Goal: Task Accomplishment & Management: Complete application form

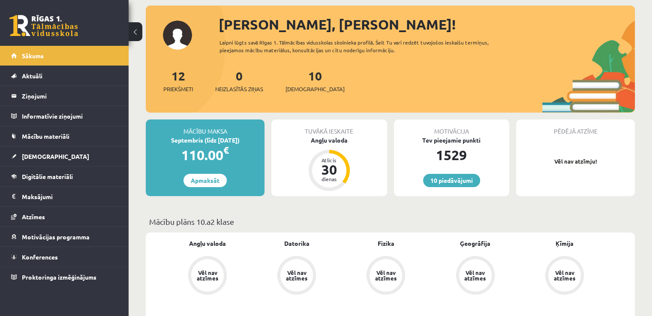
scroll to position [40, 0]
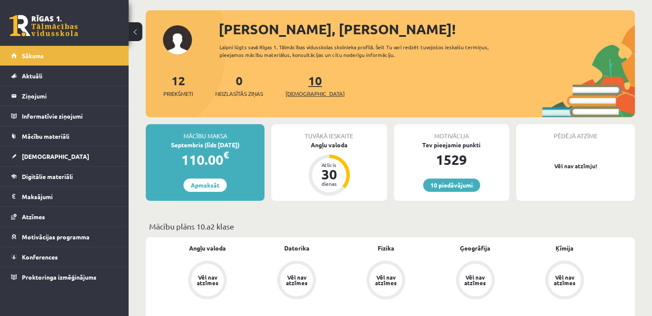
click at [294, 93] on span "[DEMOGRAPHIC_DATA]" at bounding box center [314, 94] width 59 height 9
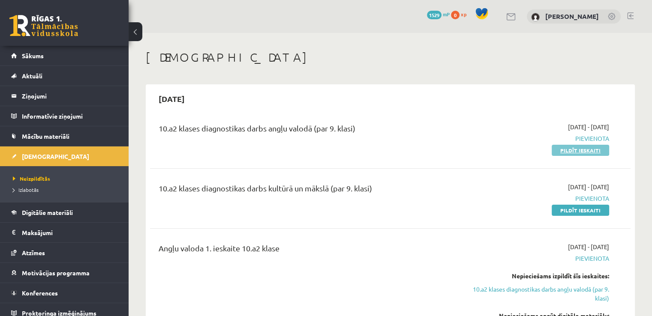
click at [559, 148] on link "Pildīt ieskaiti" at bounding box center [579, 150] width 57 height 11
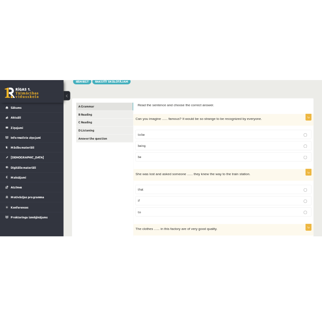
scroll to position [109, 0]
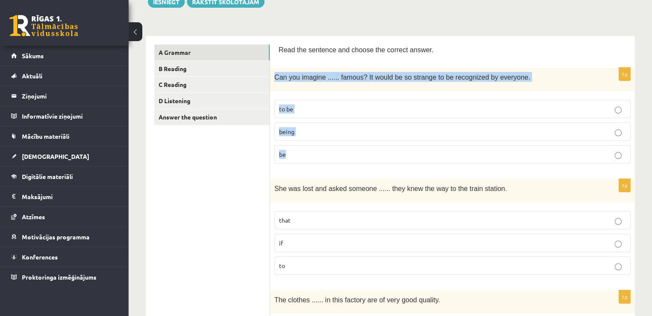
drag, startPoint x: 275, startPoint y: 76, endPoint x: 466, endPoint y: 159, distance: 208.6
click at [466, 159] on div "1p Can you imagine ...... famous? It would be so strange to be recognized by ev…" at bounding box center [452, 119] width 365 height 103
copy div "Can you imagine ...... famous? It would be so strange to be recognized by every…"
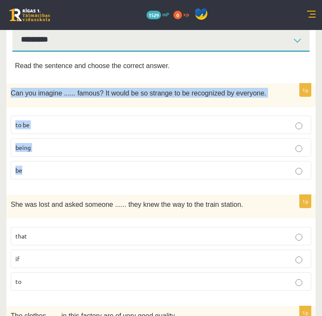
click at [158, 113] on fieldset "to be being be" at bounding box center [161, 146] width 301 height 71
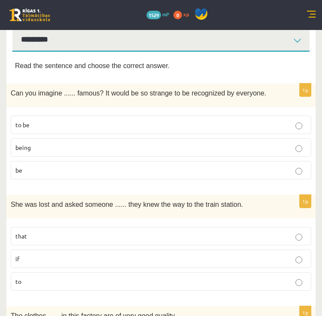
click at [42, 151] on p "being" at bounding box center [160, 147] width 291 height 9
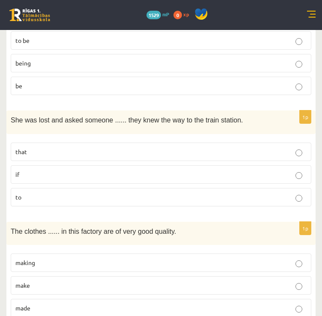
scroll to position [202, 0]
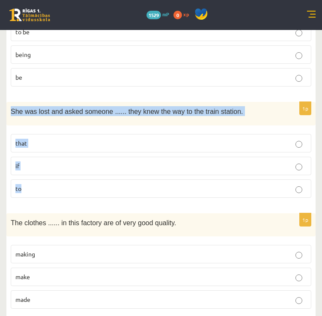
drag, startPoint x: 11, startPoint y: 108, endPoint x: 207, endPoint y: 179, distance: 208.6
click at [207, 179] on div "1p She was lost and asked someone ...... they knew the way to the train station…" at bounding box center [160, 153] width 309 height 103
copy div "She was lost and asked someone ...... they knew the way to the train station. t…"
click at [81, 167] on p "if" at bounding box center [160, 166] width 291 height 9
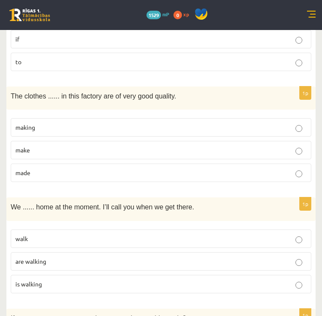
scroll to position [329, 0]
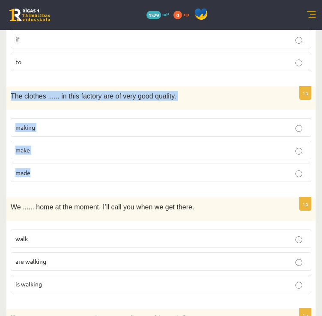
drag, startPoint x: 10, startPoint y: 93, endPoint x: 127, endPoint y: 164, distance: 136.3
click at [127, 164] on div "1p The clothes ...... in this factory are of very good quality. making make made" at bounding box center [160, 138] width 309 height 103
copy div "The clothes ...... in this factory are of very good quality. making make made"
click at [173, 125] on p "making" at bounding box center [160, 127] width 291 height 9
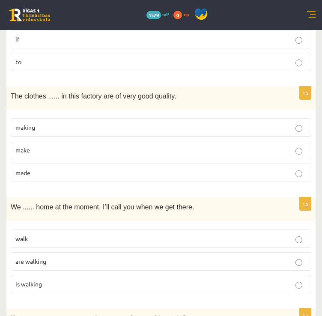
click at [99, 168] on p "made" at bounding box center [160, 172] width 291 height 9
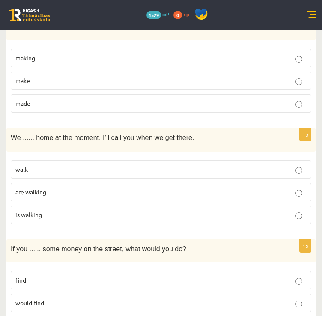
scroll to position [399, 0]
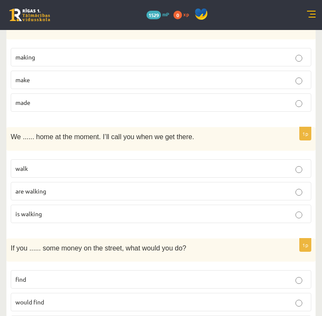
click at [41, 187] on p "are walking" at bounding box center [160, 191] width 291 height 9
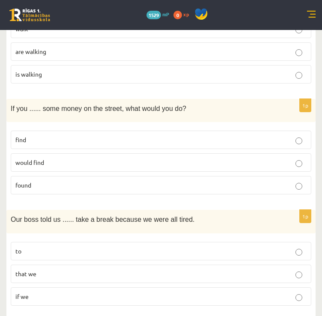
scroll to position [553, 0]
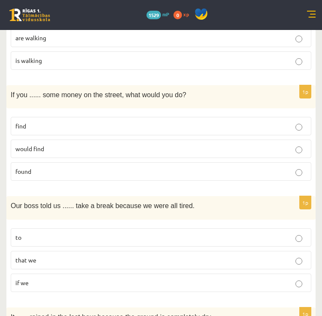
click at [54, 126] on p "find" at bounding box center [160, 126] width 291 height 9
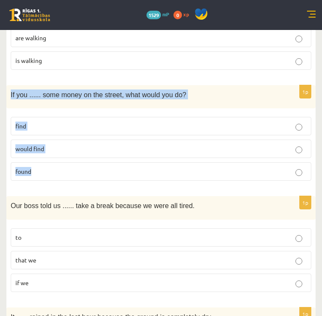
drag, startPoint x: 10, startPoint y: 91, endPoint x: 103, endPoint y: 162, distance: 116.2
click at [103, 162] on div "1p If you ...... some money on the street, what would you do? find would find f…" at bounding box center [160, 136] width 309 height 103
copy div "If you ...... some money on the street, what would you do? find would find found"
click at [96, 168] on p "found" at bounding box center [160, 171] width 291 height 9
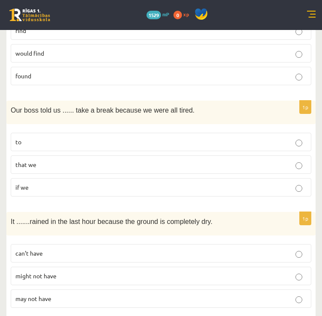
scroll to position [668, 0]
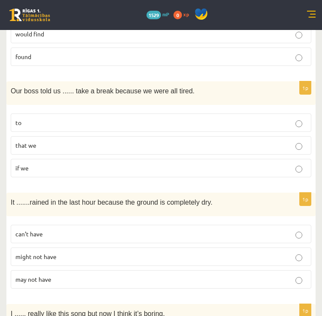
click at [287, 114] on label "to" at bounding box center [161, 123] width 301 height 18
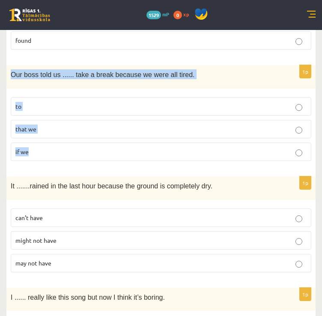
drag, startPoint x: 9, startPoint y: 71, endPoint x: 174, endPoint y: 160, distance: 187.5
click at [174, 160] on div "1p Our boss told us ...... take a break because we were all tired. to that we i…" at bounding box center [160, 116] width 309 height 103
copy div "Our boss told us ...... take a break because we were all tired. to that we if we"
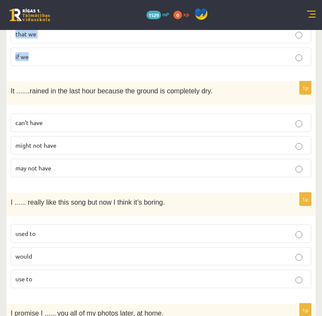
scroll to position [798, 0]
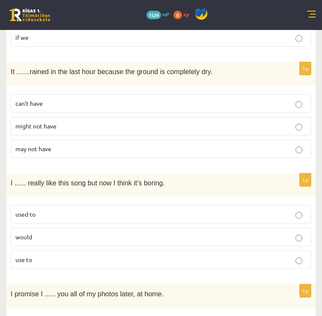
drag, startPoint x: 226, startPoint y: 102, endPoint x: 228, endPoint y: 95, distance: 6.6
click at [226, 102] on p "can’t have" at bounding box center [160, 103] width 291 height 9
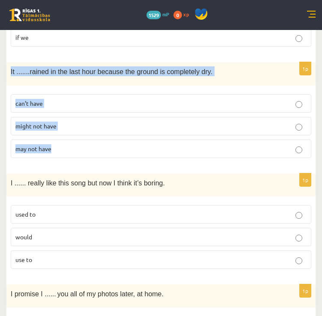
drag, startPoint x: 9, startPoint y: 66, endPoint x: 122, endPoint y: 143, distance: 137.3
click at [122, 143] on div "1p It ....... rained in the last hour because the ground is completely dry. can…" at bounding box center [160, 113] width 309 height 103
copy div "It ....... rained in the last hour because the ground is completely dry. can’t …"
click at [293, 156] on div "1p It ....... rained in the last hour because the ground is completely dry. can…" at bounding box center [160, 113] width 309 height 103
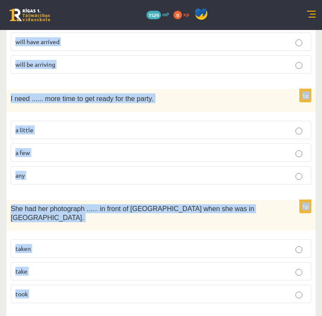
scroll to position [1367, 0]
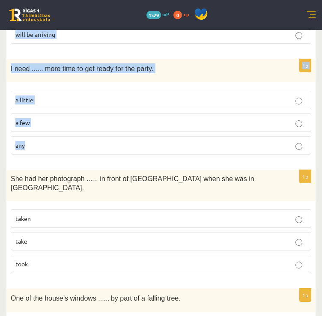
drag, startPoint x: 10, startPoint y: 59, endPoint x: 185, endPoint y: 139, distance: 192.9
copy form "I ...... really like this song but now I think it’s boring. used to would use t…"
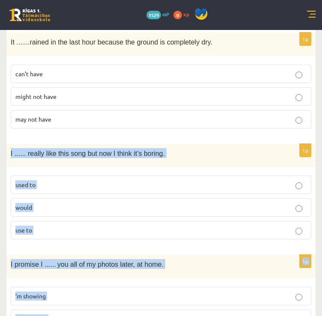
scroll to position [833, 0]
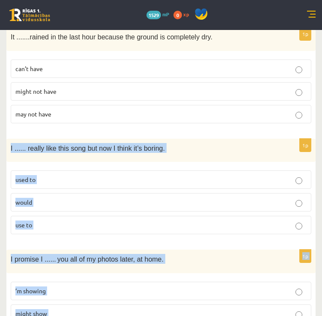
click at [186, 143] on p "I ...... really like this song but now I think it’s boring." at bounding box center [140, 148] width 258 height 10
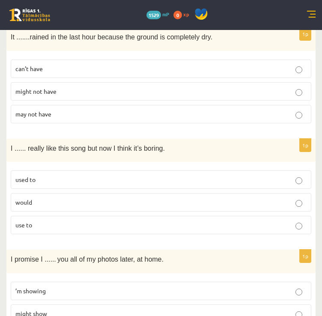
click at [86, 175] on p "used to" at bounding box center [160, 179] width 291 height 9
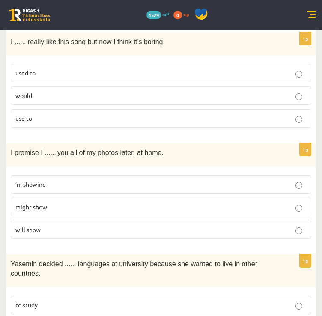
scroll to position [940, 0]
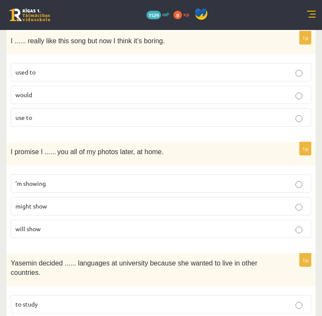
click at [69, 225] on p "will show" at bounding box center [160, 229] width 291 height 9
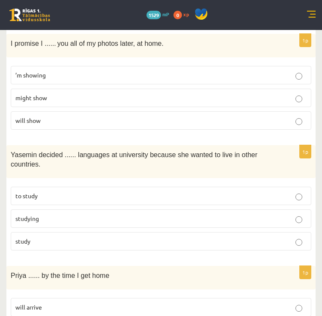
scroll to position [1052, 0]
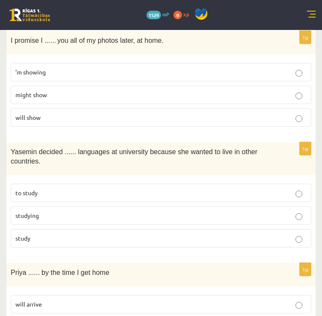
click at [58, 234] on p "study" at bounding box center [160, 238] width 291 height 9
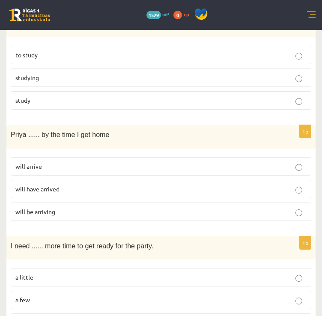
scroll to position [1191, 0]
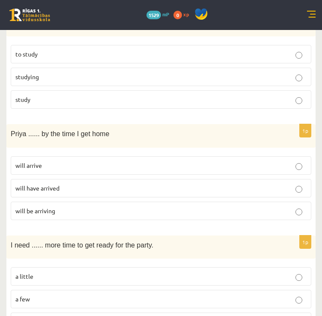
click at [59, 184] on span "will have arrived" at bounding box center [37, 188] width 44 height 8
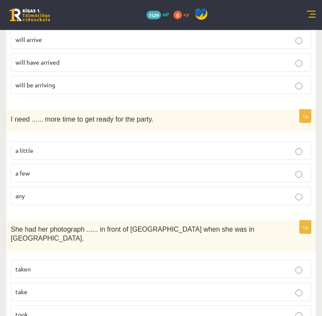
scroll to position [1317, 0]
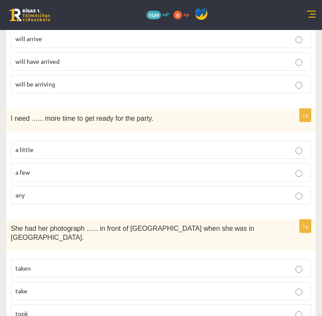
click at [39, 145] on p "a little" at bounding box center [160, 149] width 291 height 9
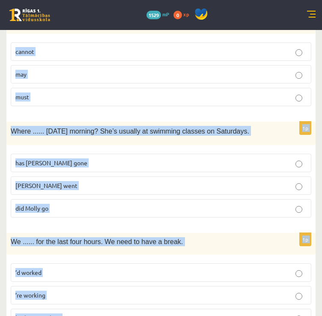
scroll to position [2093, 0]
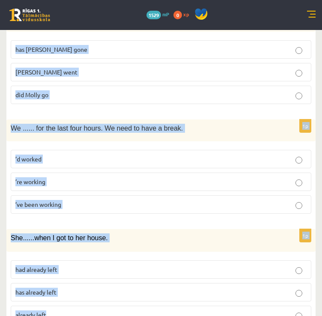
drag, startPoint x: 9, startPoint y: 100, endPoint x: 212, endPoint y: 295, distance: 282.1
copy form "I need ...... more time to get ready for the party. a little a few any 1p She h…"
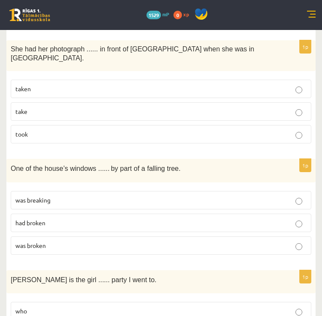
scroll to position [1500, 0]
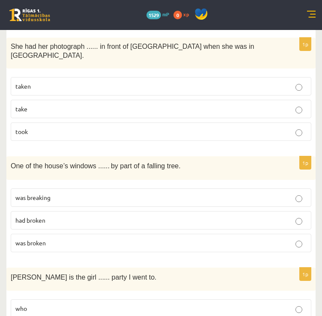
click at [92, 82] on p "taken" at bounding box center [160, 86] width 291 height 9
click at [59, 239] on p "was broken" at bounding box center [160, 243] width 291 height 9
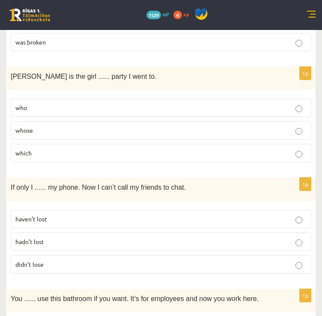
scroll to position [1703, 0]
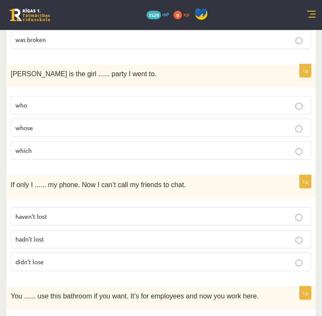
click at [88, 119] on label "whose" at bounding box center [161, 128] width 301 height 18
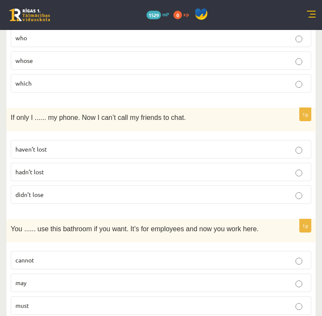
scroll to position [1770, 0]
click at [158, 168] on p "hadn’t lost" at bounding box center [160, 172] width 291 height 9
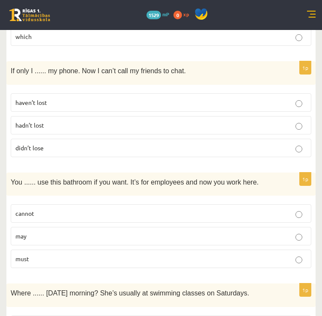
click at [47, 232] on p "may" at bounding box center [160, 236] width 291 height 9
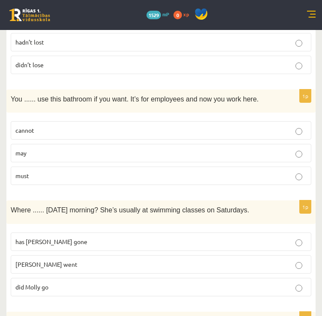
scroll to position [1899, 0]
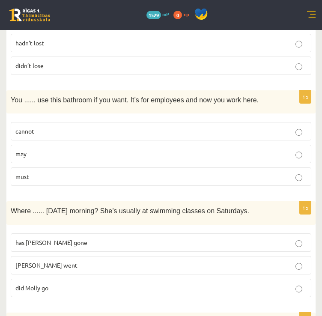
click at [73, 284] on p "did Molly go" at bounding box center [160, 288] width 291 height 9
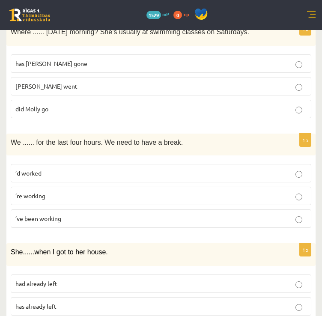
scroll to position [2093, 0]
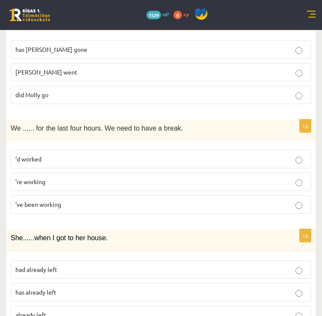
click at [82, 200] on p "’ve been working" at bounding box center [160, 204] width 291 height 9
click at [67, 265] on p "had already left" at bounding box center [160, 269] width 291 height 9
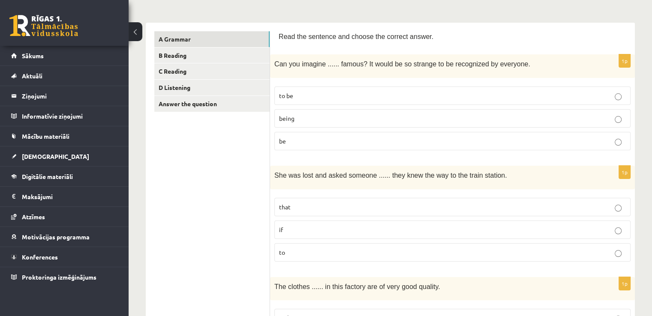
scroll to position [125, 0]
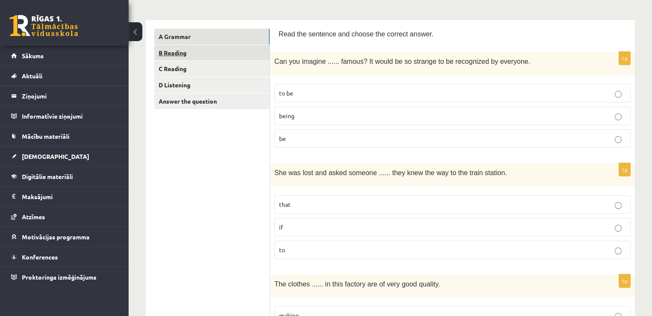
click at [189, 56] on link "B Reading" at bounding box center [211, 53] width 115 height 16
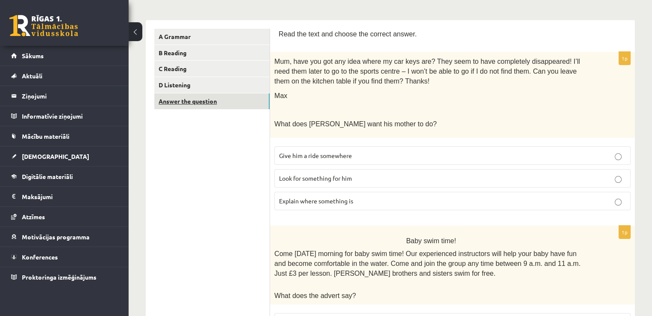
click at [237, 102] on link "Answer the question" at bounding box center [211, 101] width 115 height 16
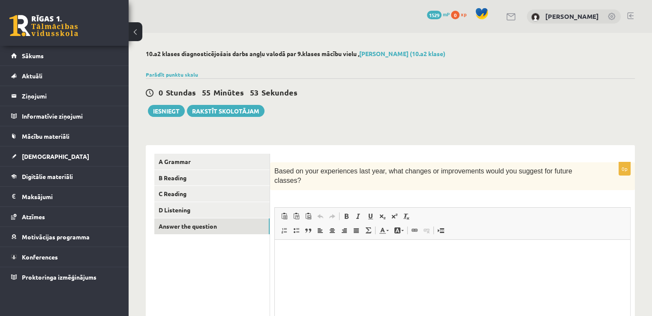
scroll to position [0, 0]
click at [169, 182] on link "B Reading" at bounding box center [211, 178] width 115 height 16
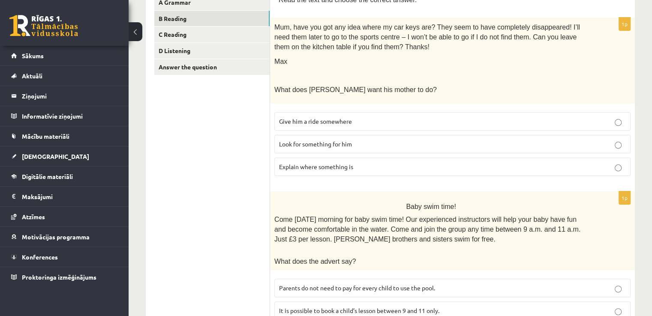
scroll to position [161, 0]
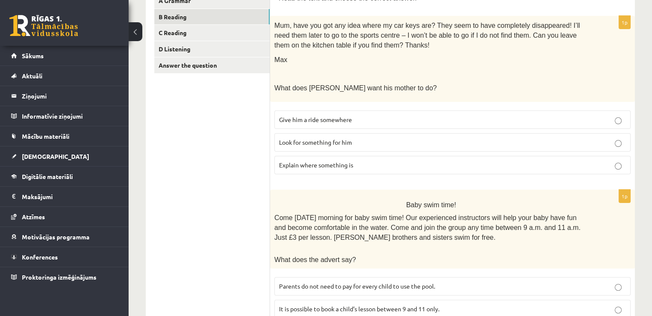
click at [369, 166] on p "Explain where something is" at bounding box center [452, 165] width 347 height 9
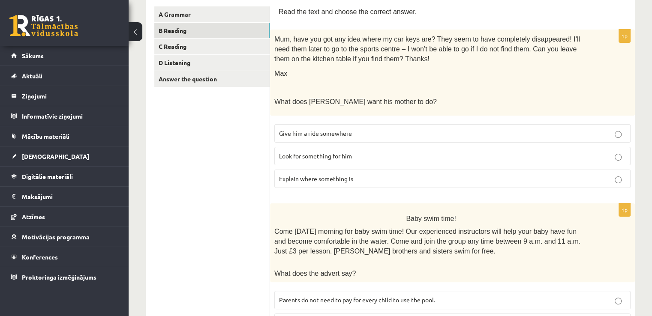
scroll to position [146, 0]
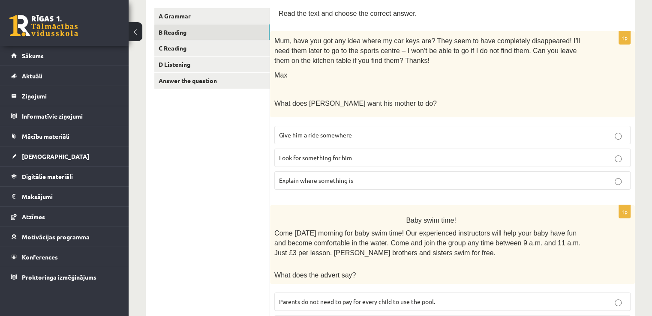
click at [326, 151] on label "Look for something for him" at bounding box center [452, 158] width 356 height 18
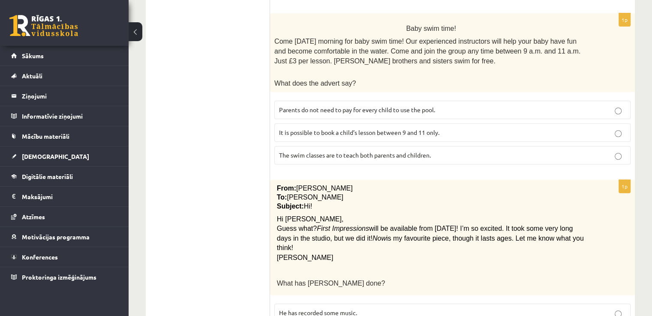
scroll to position [338, 0]
click at [407, 108] on span "Parents do not need to pay for every child to use the pool." at bounding box center [357, 110] width 156 height 8
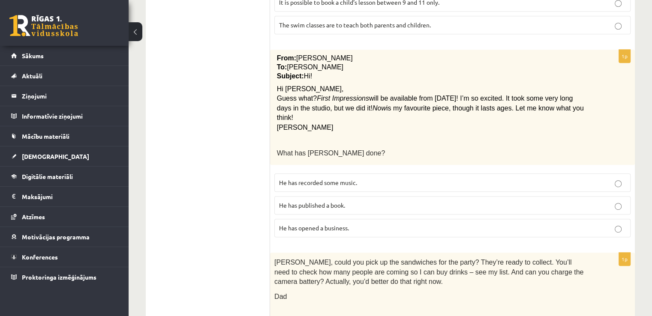
scroll to position [470, 0]
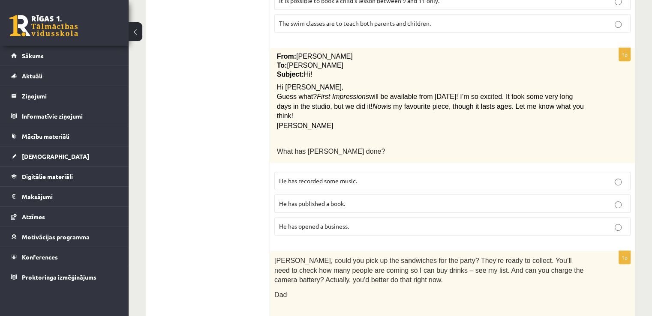
click at [372, 177] on p "He has recorded some music." at bounding box center [452, 181] width 347 height 9
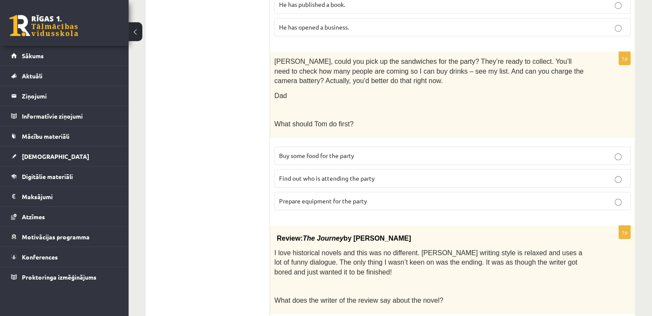
scroll to position [670, 0]
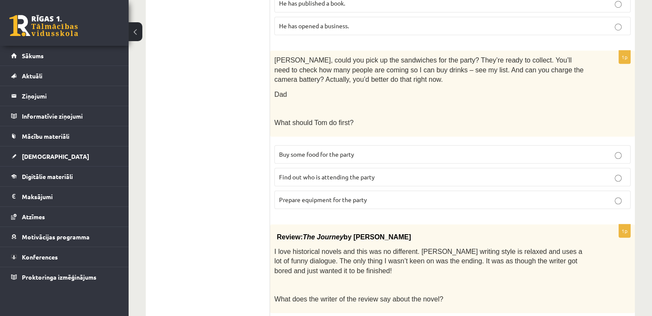
click at [451, 191] on label "Prepare equipment for the party" at bounding box center [452, 200] width 356 height 18
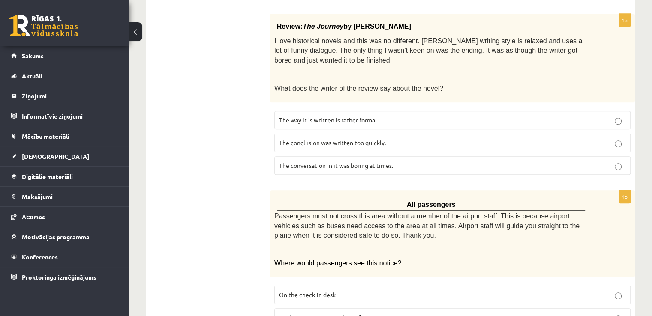
scroll to position [884, 0]
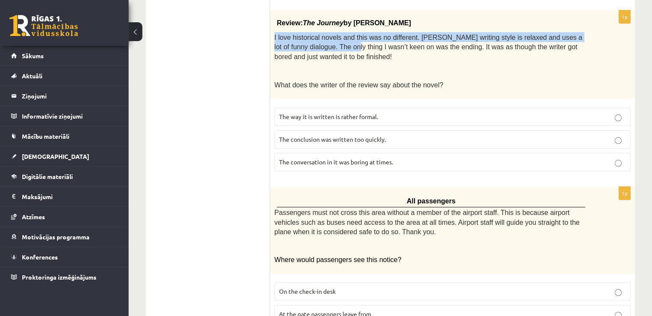
drag, startPoint x: 272, startPoint y: 21, endPoint x: 325, endPoint y: 31, distance: 53.2
click at [325, 31] on div "Review: The Journey by Elizabeth Brown I love historical novels and this was no…" at bounding box center [452, 54] width 365 height 89
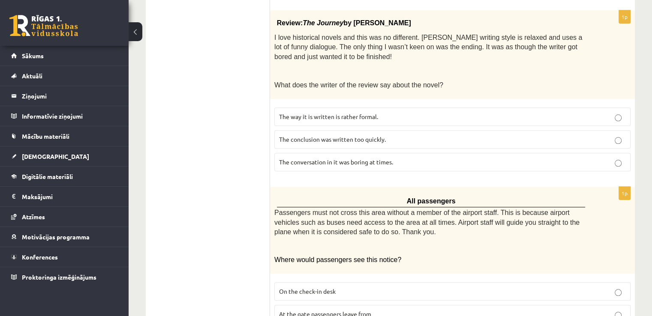
click at [278, 19] on span "Review:" at bounding box center [290, 22] width 26 height 7
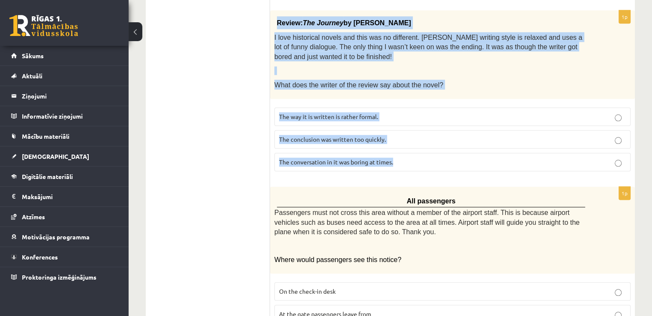
drag, startPoint x: 277, startPoint y: 9, endPoint x: 452, endPoint y: 151, distance: 225.7
click at [452, 151] on div "1p Review: The Journey by Elizabeth Brown I love historical novels and this was…" at bounding box center [452, 94] width 365 height 168
copy div "Review: The Journey by Elizabeth Brown I love historical novels and this was no…"
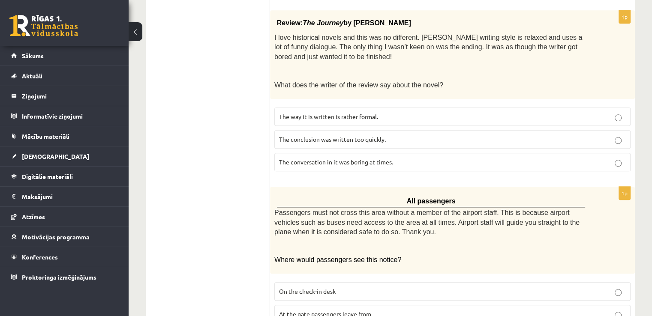
click at [370, 130] on label "The conclusion was written too quickly." at bounding box center [452, 139] width 356 height 18
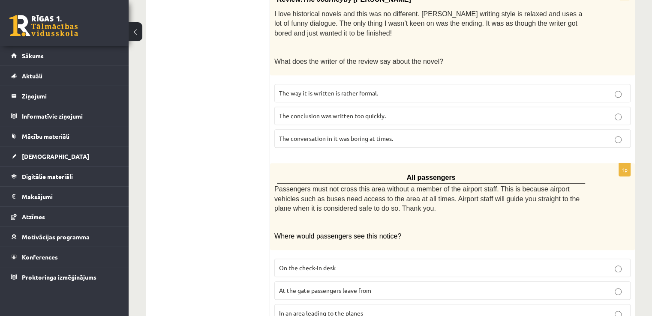
scroll to position [929, 0]
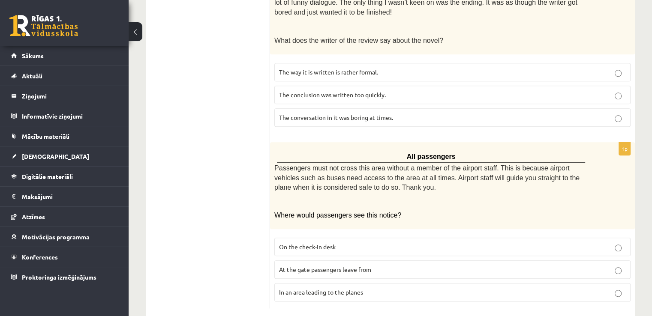
click at [321, 238] on label "On the check-in desk" at bounding box center [452, 247] width 356 height 18
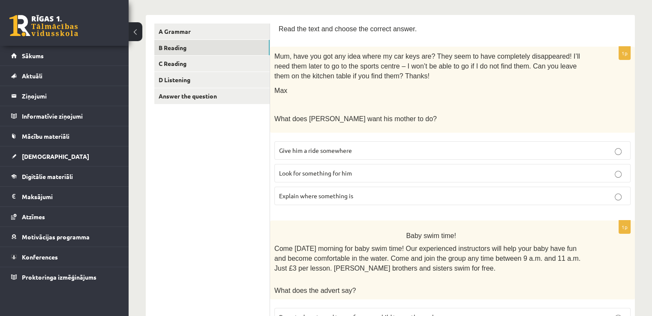
scroll to position [110, 0]
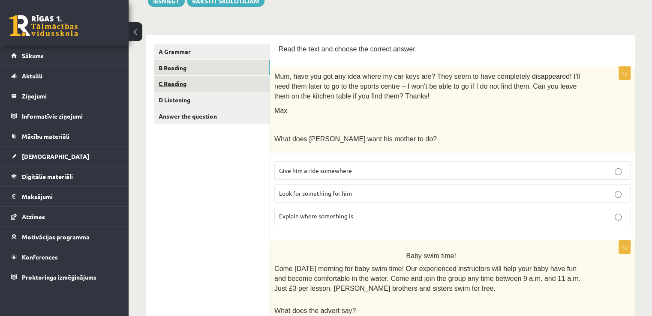
click at [199, 79] on link "C Reading" at bounding box center [211, 84] width 115 height 16
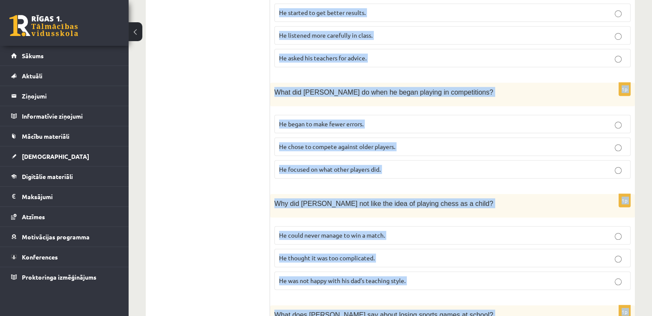
scroll to position [764, 0]
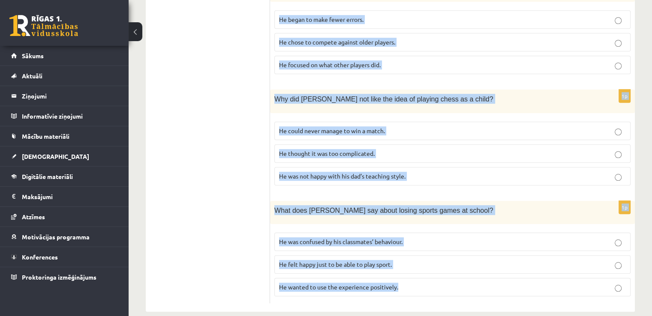
drag, startPoint x: 278, startPoint y: 72, endPoint x: 524, endPoint y: 297, distance: 333.9
copy form "Playing chess By Sam Long, 16 When my dad used to get out the chess board when …"
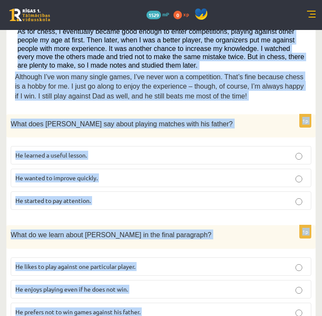
scroll to position [395, 0]
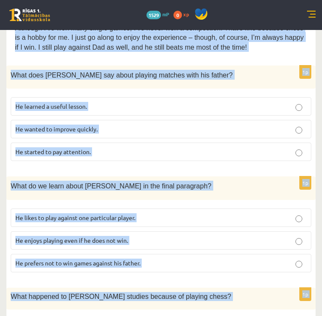
click at [231, 143] on label "He started to pay attention." at bounding box center [161, 152] width 301 height 18
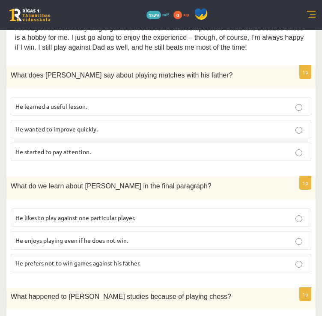
click at [117, 110] on label "He learned a useful lesson." at bounding box center [161, 106] width 301 height 18
drag, startPoint x: 318, startPoint y: 174, endPoint x: 321, endPoint y: 185, distance: 11.5
click at [321, 185] on div "10.a2 klases diagnosticējošais darbs angļu valodā par 9.klases mācību vielu , B…" at bounding box center [161, 186] width 322 height 1102
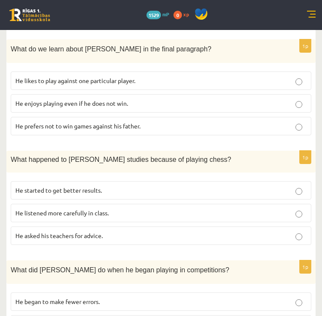
scroll to position [530, 0]
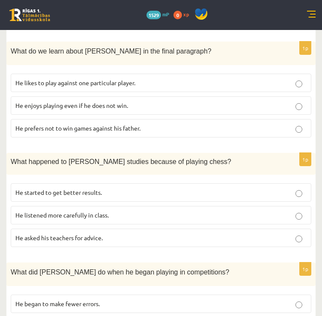
click at [199, 110] on label "He enjoys playing even if he does not win." at bounding box center [161, 105] width 301 height 18
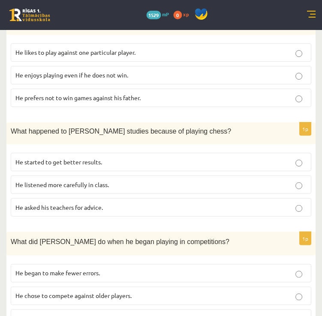
scroll to position [566, 0]
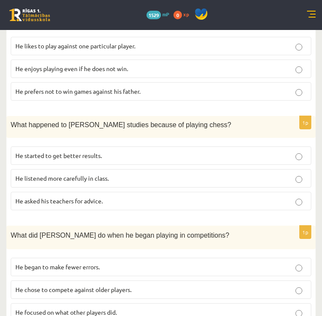
click at [138, 147] on label "He started to get better results." at bounding box center [161, 156] width 301 height 18
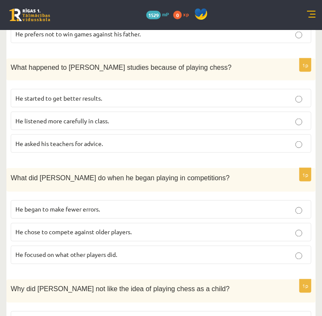
scroll to position [626, 0]
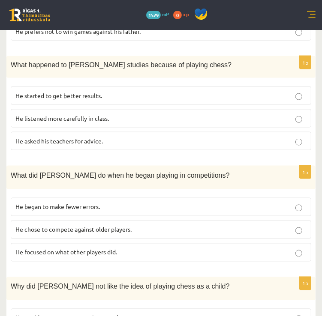
click at [269, 248] on p "He focused on what other players did." at bounding box center [160, 252] width 291 height 9
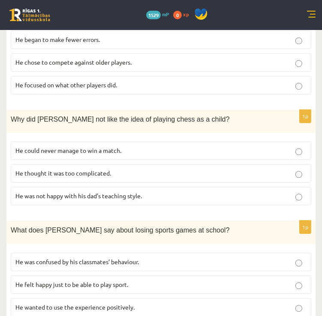
scroll to position [812, 0]
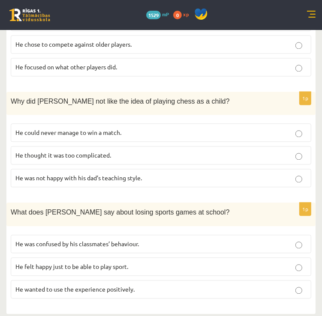
click at [241, 153] on p "He thought it was too complicated." at bounding box center [160, 155] width 291 height 9
click at [165, 280] on label "He wanted to use the experience positively." at bounding box center [161, 289] width 300 height 18
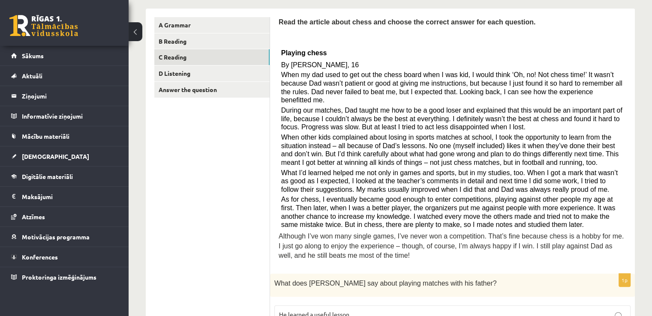
scroll to position [142, 0]
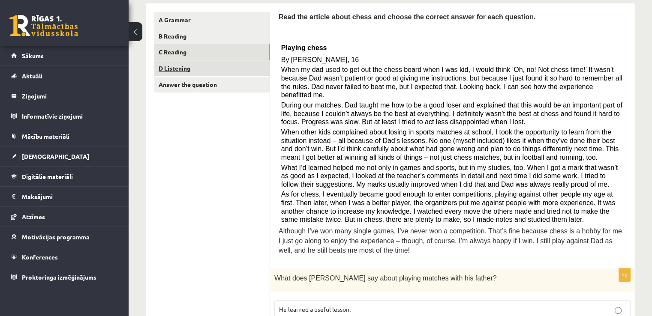
click at [207, 66] on link "D Listening" at bounding box center [211, 68] width 115 height 16
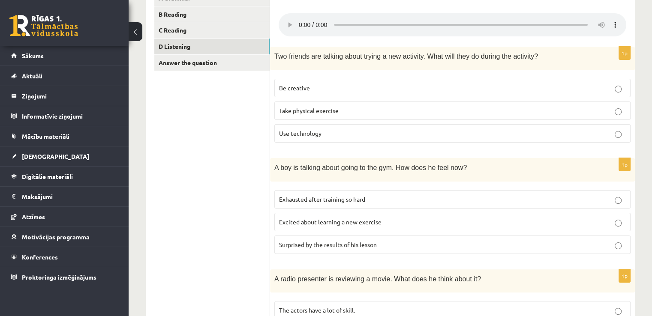
scroll to position [170, 0]
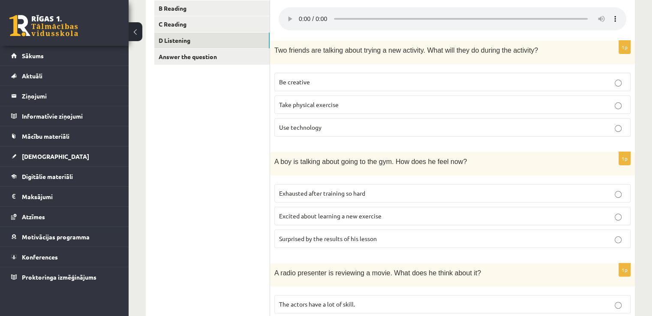
click at [335, 86] on p "Be creative" at bounding box center [452, 82] width 347 height 9
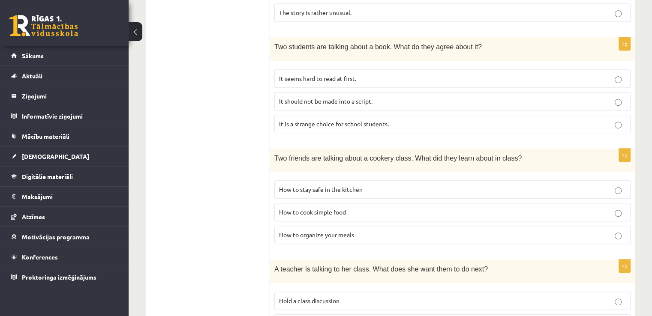
scroll to position [509, 0]
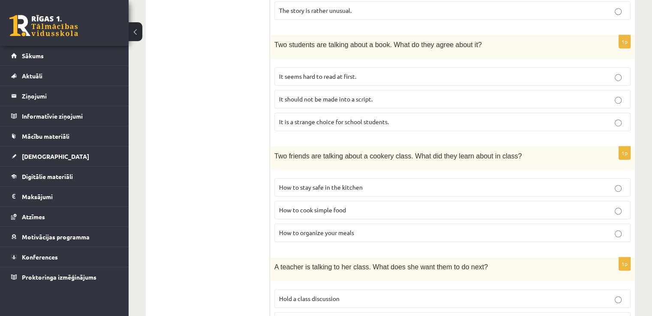
click at [342, 187] on span "How to stay safe in the kitchen" at bounding box center [321, 187] width 84 height 8
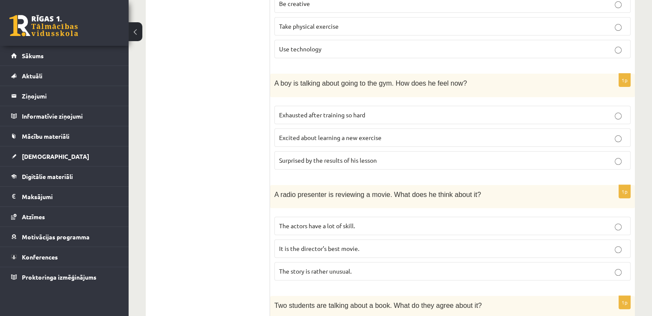
scroll to position [250, 0]
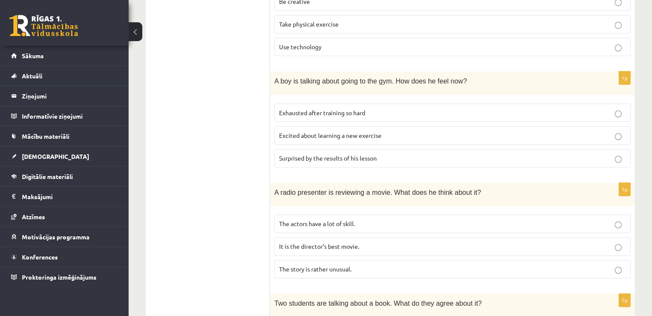
click at [284, 113] on span "Exhausted after training so hard" at bounding box center [322, 113] width 86 height 8
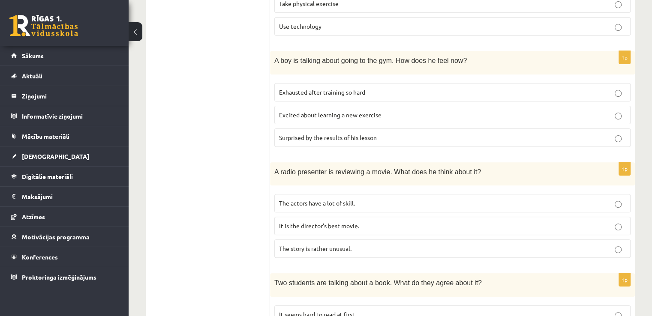
scroll to position [270, 0]
click at [386, 114] on p "Excited about learning a new exercise" at bounding box center [452, 115] width 347 height 9
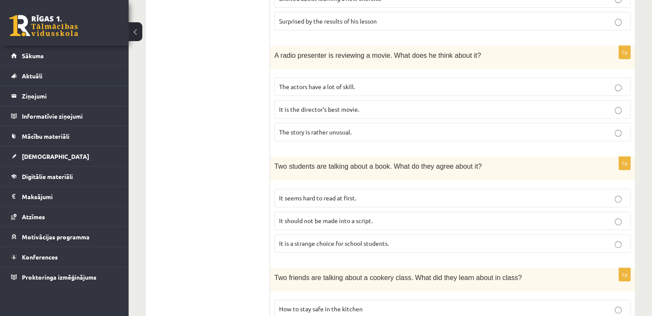
scroll to position [391, 0]
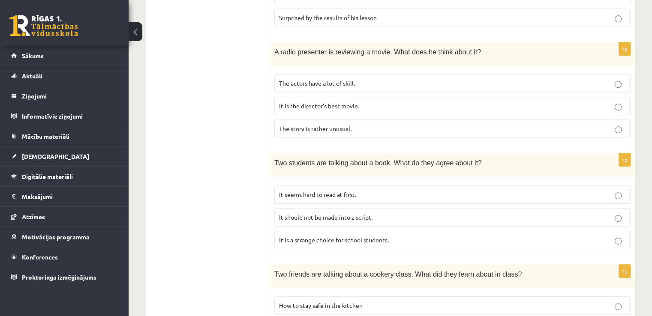
click at [321, 131] on p "The story is rather unusual." at bounding box center [452, 128] width 347 height 9
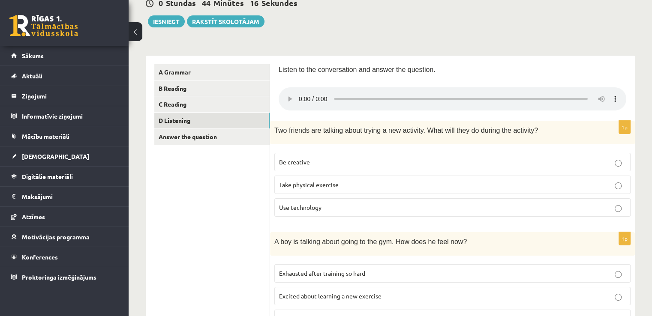
scroll to position [84, 0]
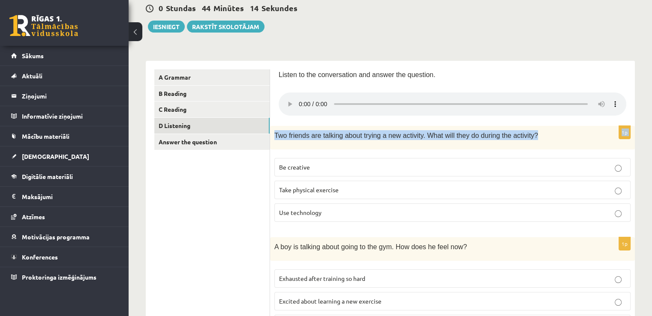
drag, startPoint x: 652, startPoint y: 84, endPoint x: 656, endPoint y: 123, distance: 38.8
click at [651, 123] on html "0 Dāvanas 1529 mP 0 xp Bernards Zariņš Sākums Aktuāli Kā mācīties eSKOLĀ Kontak…" at bounding box center [326, 74] width 652 height 316
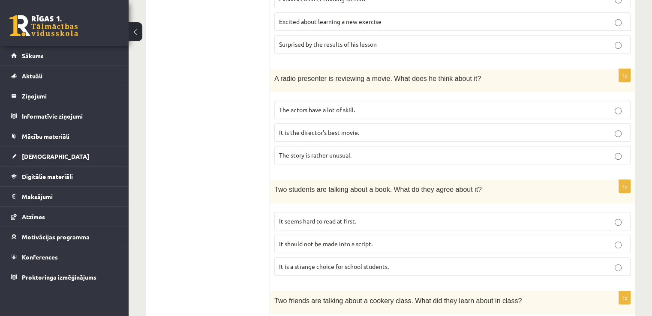
scroll to position [355, 0]
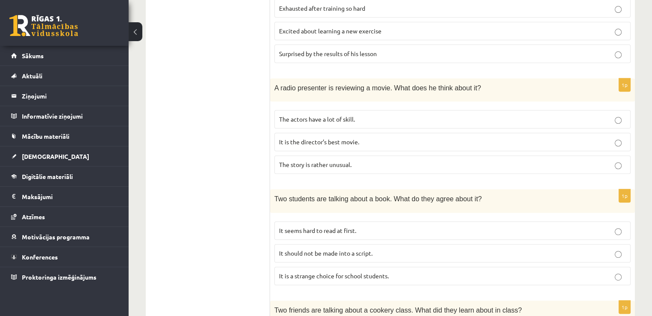
drag, startPoint x: 269, startPoint y: 167, endPoint x: 352, endPoint y: 166, distance: 82.7
click at [352, 166] on div "**********" at bounding box center [390, 156] width 489 height 733
click at [351, 168] on label "The story is rather unusual." at bounding box center [452, 165] width 356 height 18
click at [294, 180] on form "Listen to the conversation and answer the question. 1p Two friends are talking …" at bounding box center [451, 157] width 347 height 716
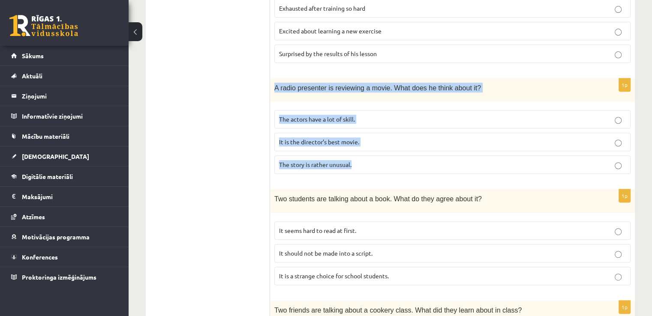
drag, startPoint x: 272, startPoint y: 86, endPoint x: 363, endPoint y: 171, distance: 124.6
click at [363, 171] on div "1p A radio presenter is reviewing a movie. What does he think about it? The act…" at bounding box center [452, 129] width 365 height 103
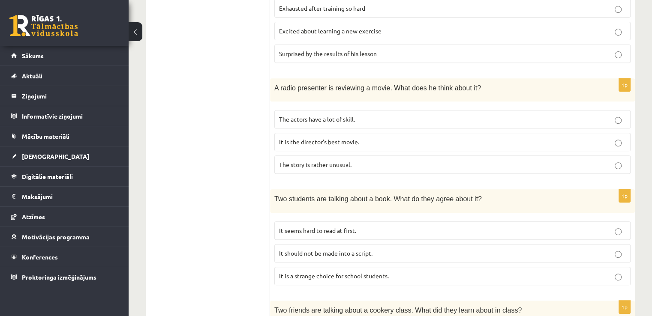
click at [248, 166] on ul "A Grammar B Reading C Reading D Listening Answer the question" at bounding box center [212, 157] width 116 height 716
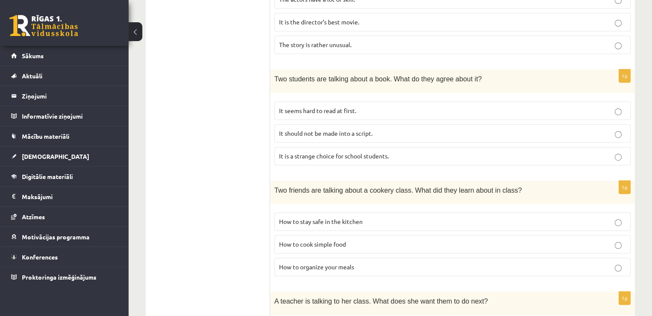
scroll to position [470, 0]
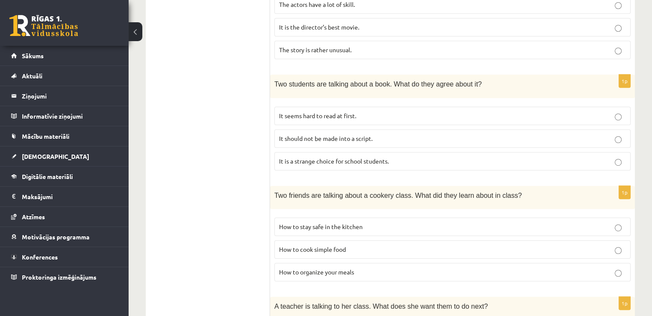
click at [345, 115] on span "It seems hard to read at first." at bounding box center [317, 116] width 77 height 8
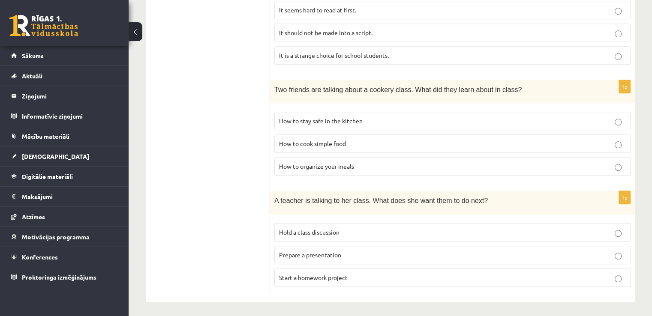
scroll to position [576, 0]
click at [347, 232] on p "Hold a class discussion" at bounding box center [452, 231] width 347 height 9
click at [337, 255] on p "Prepare a presentation" at bounding box center [452, 254] width 347 height 9
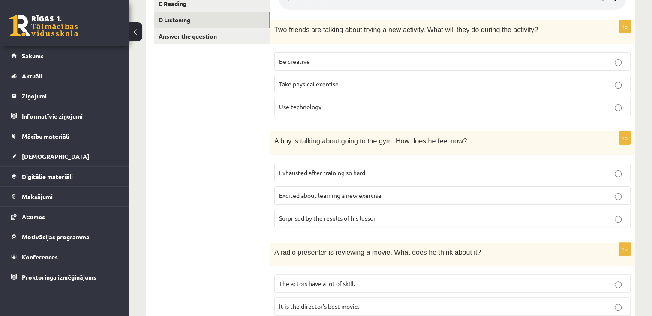
scroll to position [0, 0]
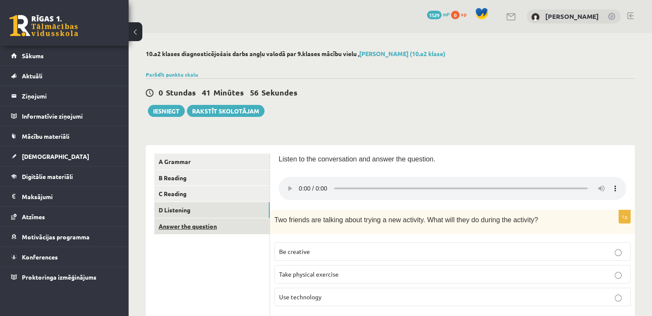
click at [202, 225] on link "Answer the question" at bounding box center [211, 227] width 115 height 16
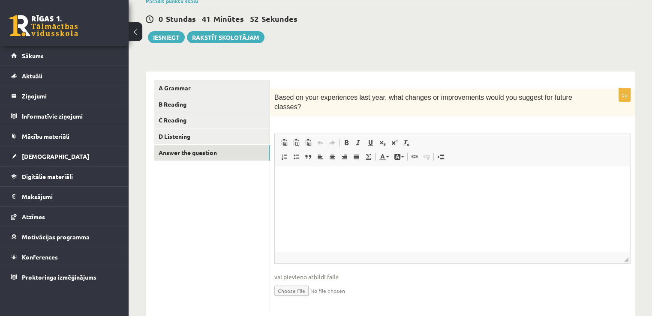
scroll to position [75, 0]
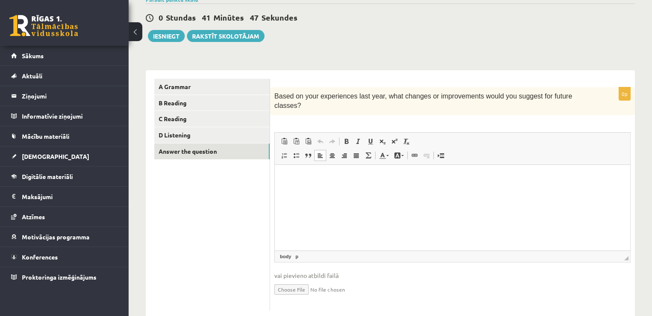
click at [361, 178] on p "Editor, wiswyg-editor-user-answer-47363927452640" at bounding box center [452, 177] width 338 height 9
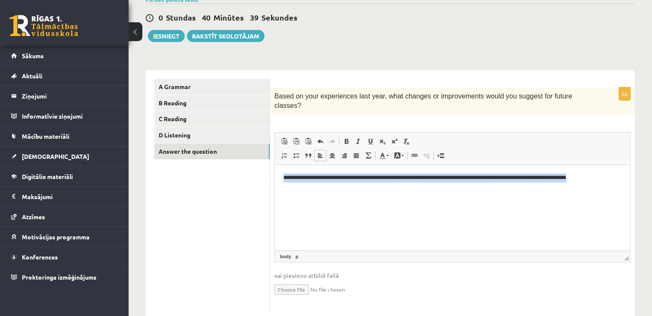
drag, startPoint x: 288, startPoint y: 177, endPoint x: 608, endPoint y: 185, distance: 319.7
click at [608, 185] on html "**********" at bounding box center [452, 178] width 355 height 26
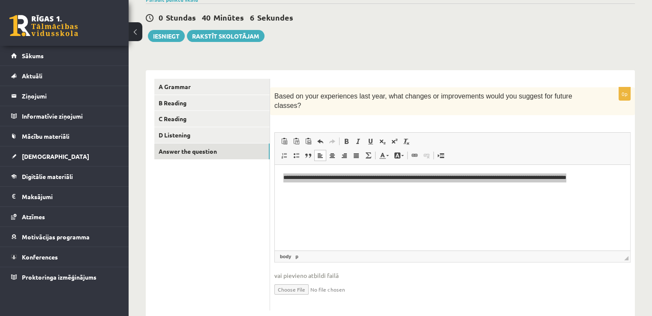
click at [209, 66] on div "**********" at bounding box center [390, 190] width 489 height 257
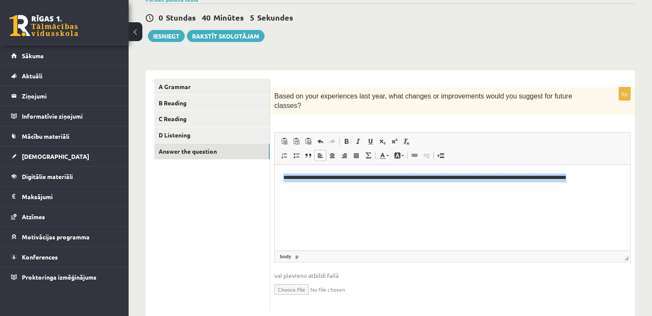
click at [458, 177] on p "**********" at bounding box center [452, 177] width 338 height 9
drag, startPoint x: 282, startPoint y: 178, endPoint x: 597, endPoint y: 177, distance: 314.9
click at [597, 177] on html "**********" at bounding box center [452, 178] width 355 height 26
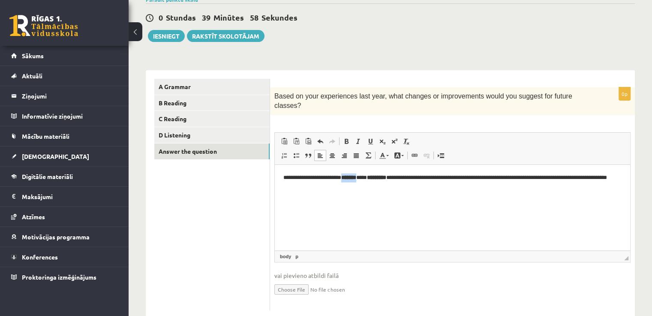
drag, startPoint x: 348, startPoint y: 176, endPoint x: 367, endPoint y: 177, distance: 18.9
click at [367, 177] on p "**********" at bounding box center [452, 182] width 338 height 18
click at [347, 138] on span at bounding box center [346, 141] width 7 height 7
drag, startPoint x: 381, startPoint y: 181, endPoint x: 388, endPoint y: 184, distance: 7.7
click at [380, 181] on p "**********" at bounding box center [452, 182] width 338 height 18
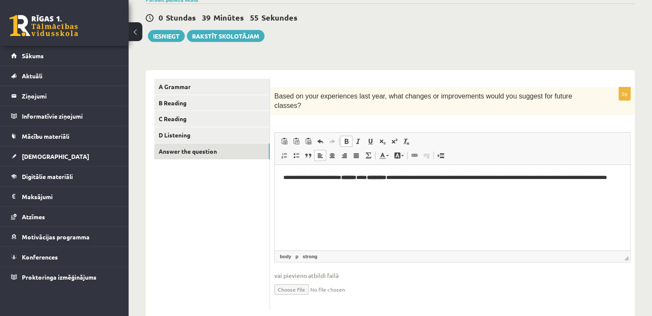
click at [353, 180] on strong "*******" at bounding box center [348, 177] width 15 height 6
click at [346, 138] on span at bounding box center [346, 141] width 7 height 7
click at [349, 191] on html "**********" at bounding box center [452, 182] width 355 height 35
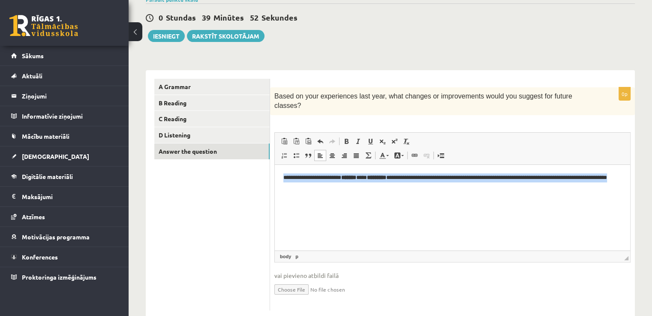
drag, startPoint x: 308, startPoint y: 183, endPoint x: 320, endPoint y: 191, distance: 14.7
click at [320, 192] on html "**********" at bounding box center [452, 182] width 355 height 35
click at [349, 138] on span at bounding box center [346, 141] width 7 height 7
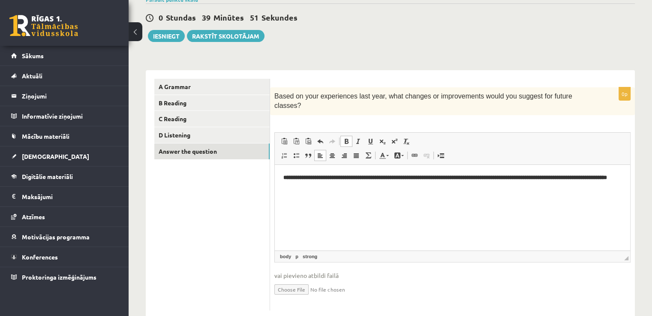
click at [349, 138] on span at bounding box center [346, 141] width 7 height 7
click at [362, 194] on html "**********" at bounding box center [452, 182] width 355 height 35
drag, startPoint x: 349, startPoint y: 178, endPoint x: 367, endPoint y: 178, distance: 17.6
click at [356, 178] on strong "*******" at bounding box center [348, 177] width 15 height 6
click at [347, 138] on span at bounding box center [346, 141] width 7 height 7
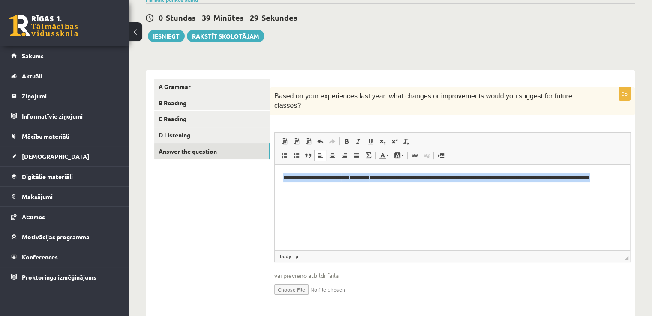
drag, startPoint x: 290, startPoint y: 179, endPoint x: 325, endPoint y: 198, distance: 39.7
click at [325, 198] on html "**********" at bounding box center [452, 182] width 355 height 35
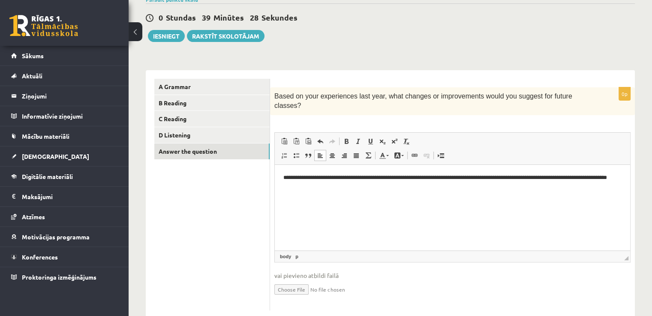
click at [350, 178] on p "**********" at bounding box center [452, 182] width 338 height 18
click at [364, 177] on p "**********" at bounding box center [452, 182] width 338 height 18
drag, startPoint x: 383, startPoint y: 182, endPoint x: 389, endPoint y: 183, distance: 5.7
click at [384, 182] on p "**********" at bounding box center [452, 182] width 338 height 18
click at [347, 180] on p "**********" at bounding box center [452, 182] width 338 height 18
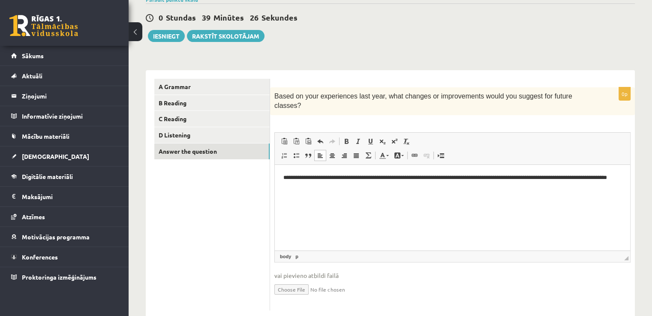
click at [345, 194] on html "**********" at bounding box center [452, 182] width 355 height 35
click at [170, 33] on button "Iesniegt" at bounding box center [166, 36] width 37 height 12
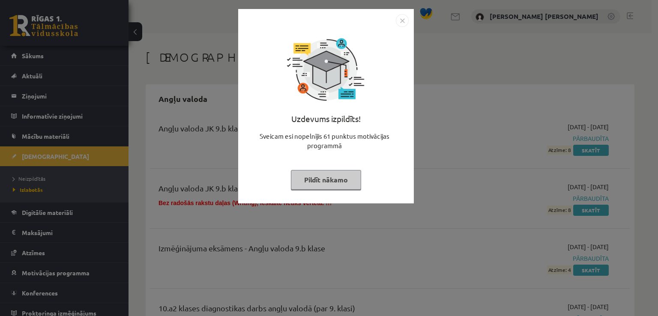
click at [347, 181] on button "Pildīt nākamo" at bounding box center [326, 180] width 70 height 20
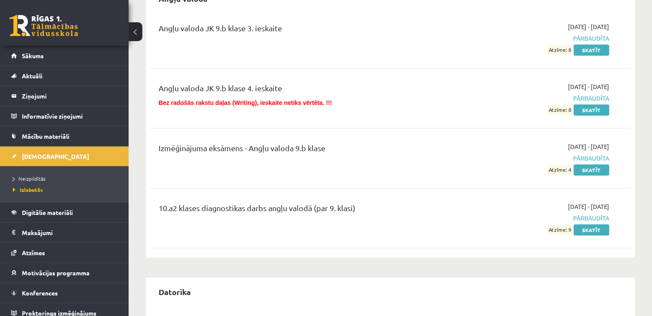
scroll to position [101, 0]
click at [584, 231] on link "Skatīt" at bounding box center [591, 229] width 36 height 11
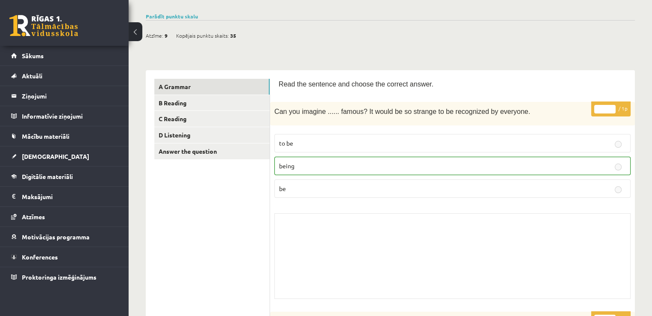
scroll to position [18, 0]
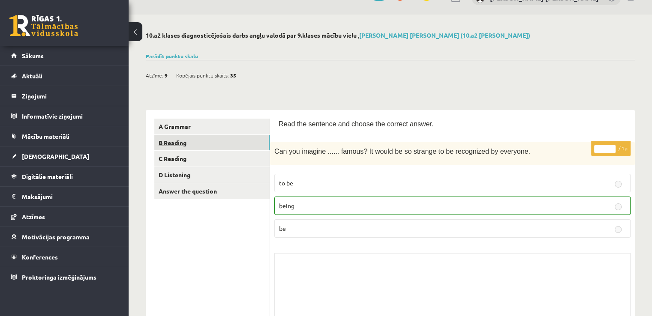
click at [246, 148] on link "B Reading" at bounding box center [211, 143] width 115 height 16
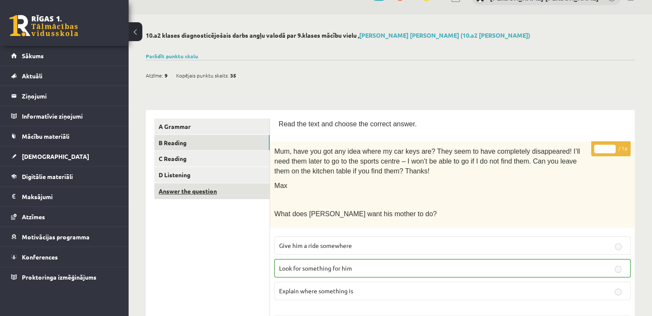
click at [255, 184] on link "Answer the question" at bounding box center [211, 191] width 115 height 16
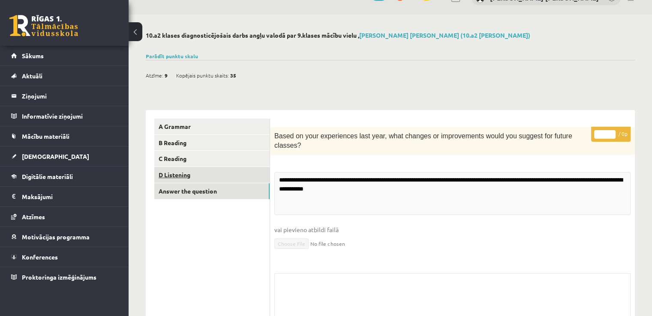
click at [245, 176] on link "D Listening" at bounding box center [211, 175] width 115 height 16
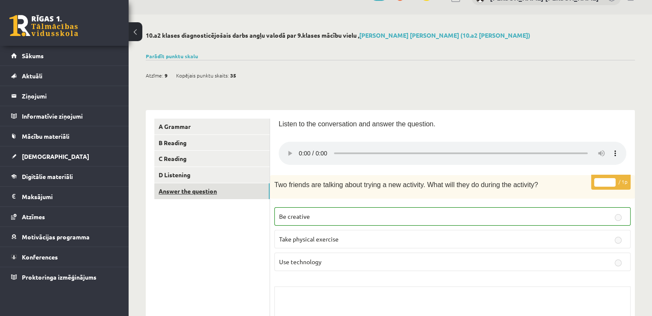
click at [216, 194] on link "Answer the question" at bounding box center [211, 191] width 115 height 16
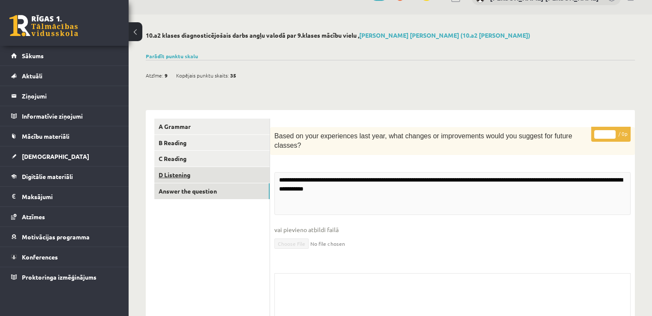
click at [216, 172] on link "D Listening" at bounding box center [211, 175] width 115 height 16
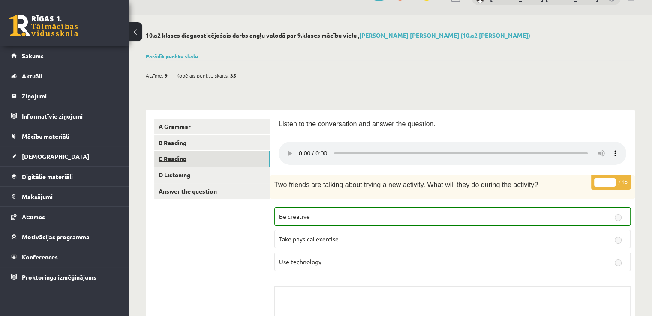
click at [210, 158] on link "C Reading" at bounding box center [211, 159] width 115 height 16
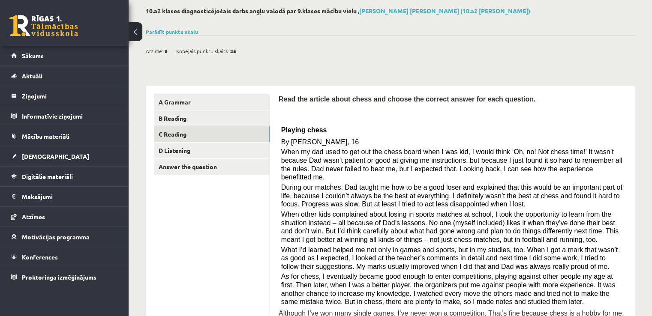
scroll to position [0, 0]
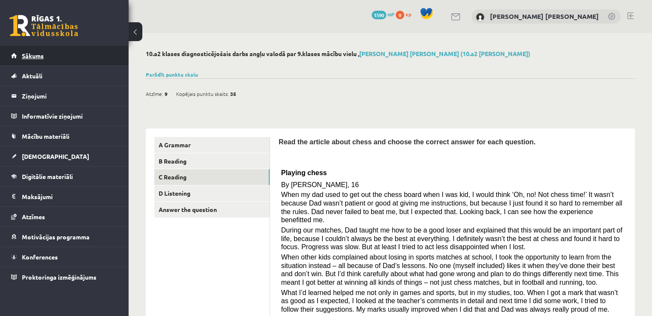
click at [22, 52] on span "Sākums" at bounding box center [33, 56] width 22 height 8
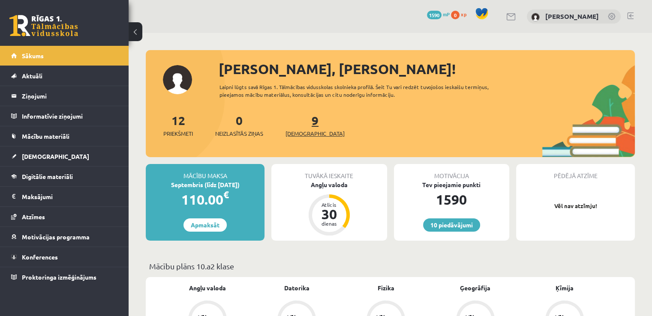
click at [308, 131] on span "[DEMOGRAPHIC_DATA]" at bounding box center [314, 133] width 59 height 9
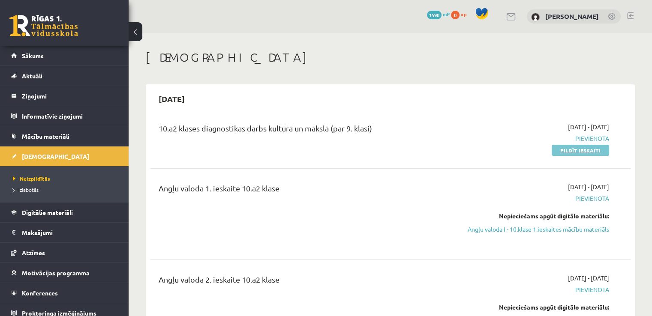
click at [565, 155] on link "Pildīt ieskaiti" at bounding box center [579, 150] width 57 height 11
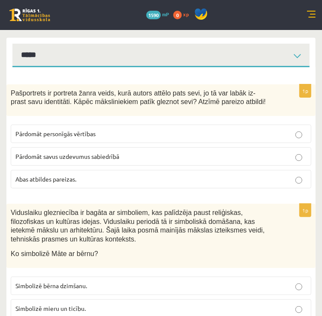
scroll to position [106, 0]
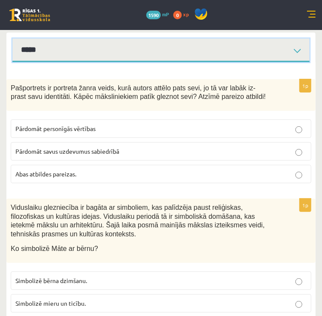
click at [257, 54] on select "**********" at bounding box center [160, 51] width 297 height 24
click at [12, 39] on select "**********" at bounding box center [160, 51] width 297 height 24
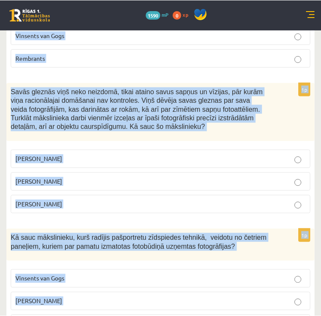
scroll to position [3966, 0]
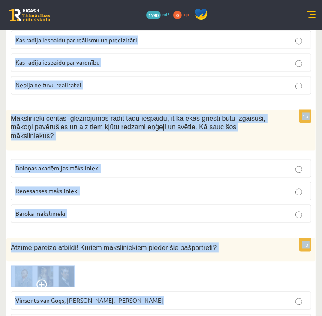
drag, startPoint x: 11, startPoint y: 93, endPoint x: 245, endPoint y: 290, distance: 305.9
copy form "Pašportrets ir portreta žanra veids, kurā autors attēlo pats sevi, jo tā var la…"
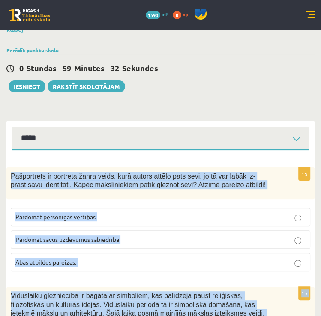
scroll to position [0, 0]
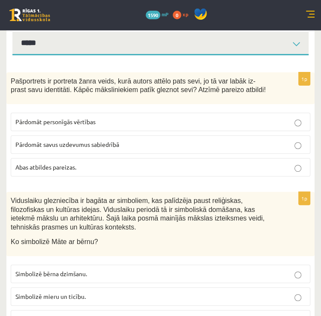
scroll to position [114, 0]
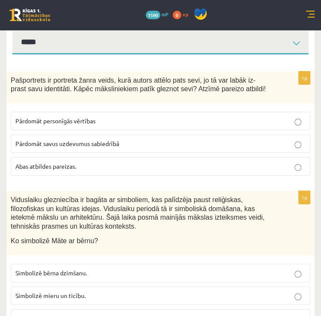
click at [78, 169] on p "Abas atbildes pareizas." at bounding box center [160, 166] width 290 height 9
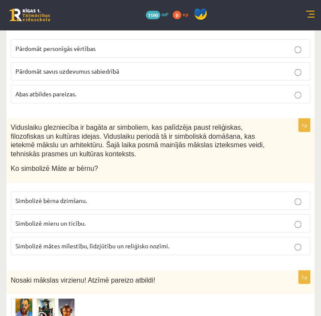
scroll to position [189, 0]
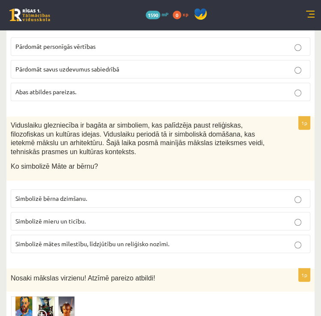
click at [83, 226] on label "Simbolizē mieru un ticību." at bounding box center [160, 221] width 299 height 18
click at [86, 240] on span "Simbolizē mātes mīlestību, līdzjūtību un reliģisko nozīmi." at bounding box center [92, 244] width 154 height 8
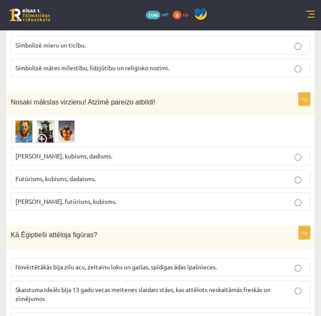
scroll to position [365, 0]
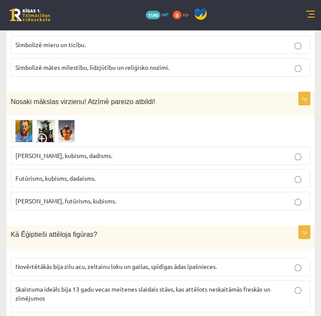
click at [69, 182] on label "Futūrisms, kubisms, dadaisms." at bounding box center [160, 178] width 299 height 18
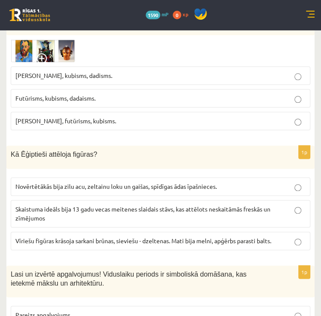
scroll to position [446, 0]
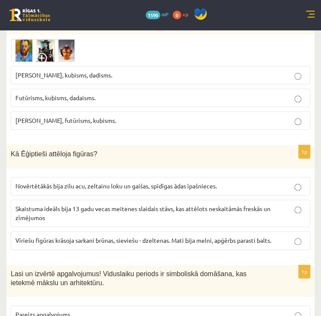
click at [99, 239] on span "Vīriešu figūras krāsoja sarkani brūnas, sieviešu - dzeltenas. Mati bija melni, …" at bounding box center [143, 241] width 256 height 8
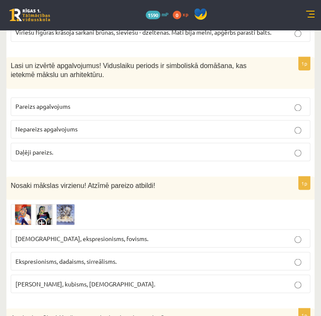
scroll to position [667, 0]
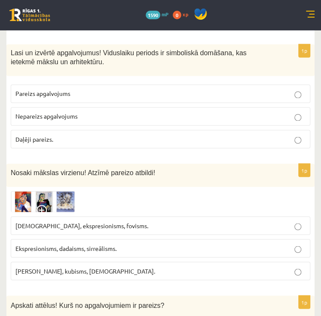
click at [62, 90] on span "Pareizs apgalvojums" at bounding box center [42, 94] width 55 height 8
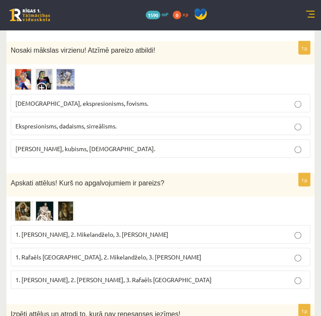
scroll to position [790, 0]
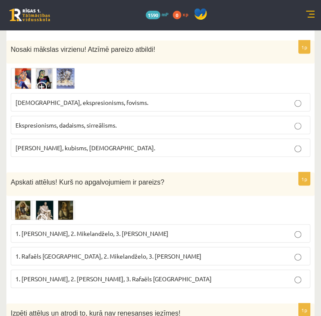
click at [56, 144] on span "Fovisms, kubisms, sirreālisms." at bounding box center [85, 148] width 140 height 8
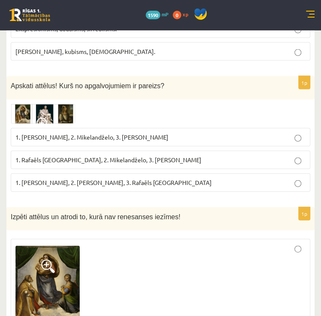
scroll to position [889, 0]
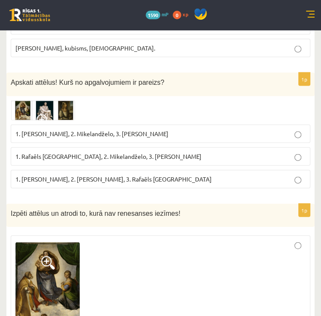
click at [21, 105] on img at bounding box center [43, 111] width 64 height 20
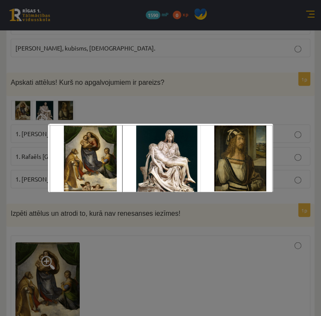
click at [165, 102] on div at bounding box center [160, 158] width 321 height 316
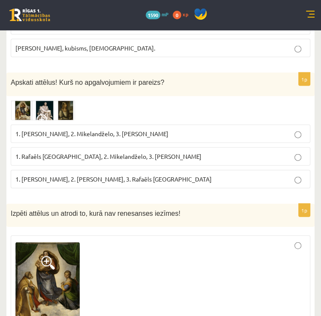
click at [114, 132] on span "1. Leonardo da Vinči, 2. Mikelandželo, 3. Albrehts Dīrers" at bounding box center [91, 134] width 153 height 8
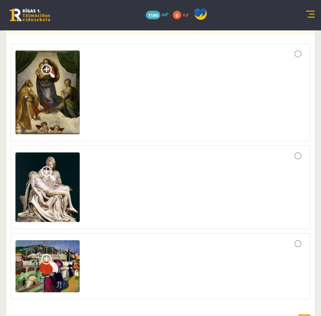
scroll to position [1075, 0]
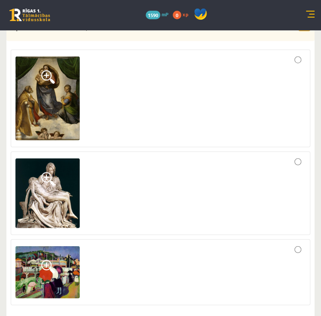
drag, startPoint x: 235, startPoint y: 177, endPoint x: 243, endPoint y: 174, distance: 9.2
click at [243, 174] on div at bounding box center [160, 193] width 290 height 74
click at [296, 81] on div at bounding box center [160, 98] width 290 height 88
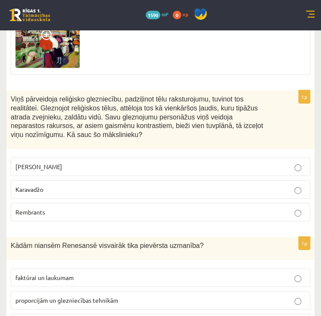
scroll to position [1306, 0]
click at [45, 187] on p "Karavadžo" at bounding box center [160, 189] width 290 height 9
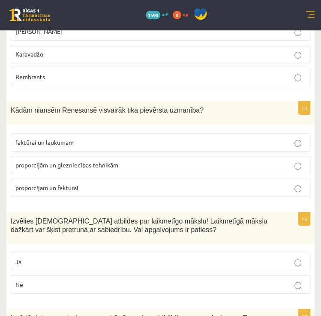
scroll to position [1441, 0]
click at [79, 179] on label "proporcijām un faktūrai" at bounding box center [160, 188] width 299 height 18
click at [109, 163] on p "proporcijām un glezniecības tehnikām" at bounding box center [160, 165] width 290 height 9
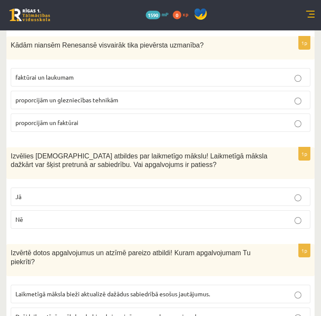
scroll to position [1506, 0]
click at [105, 192] on p "Jā" at bounding box center [160, 196] width 290 height 9
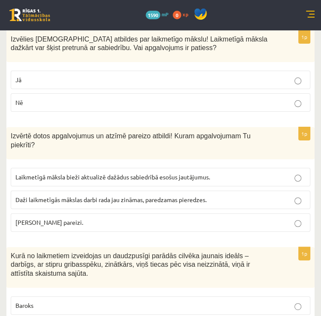
scroll to position [1644, 0]
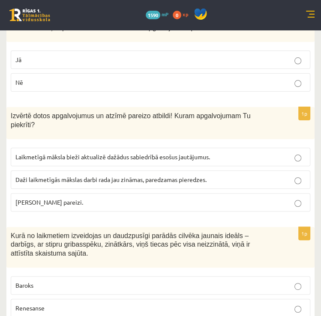
click at [86, 198] on p "Abi apgalvojumi pareizi." at bounding box center [160, 202] width 290 height 9
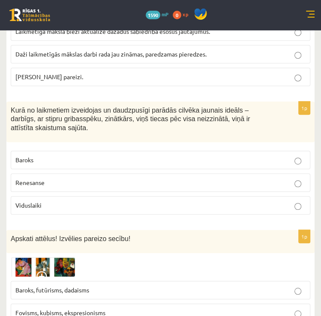
scroll to position [1769, 0]
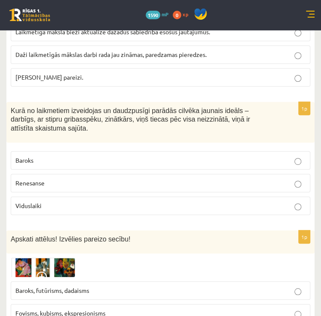
click at [60, 179] on p "Renesanse" at bounding box center [160, 183] width 290 height 9
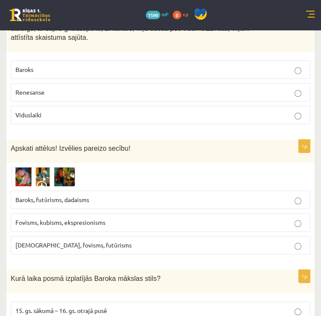
scroll to position [1861, 0]
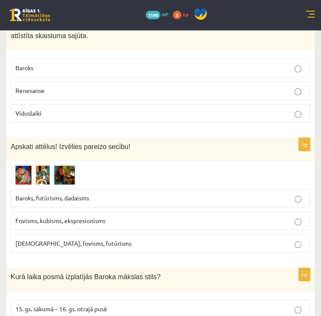
click at [105, 217] on span "Fovisms, kubisms, ekspresionisms" at bounding box center [60, 221] width 90 height 8
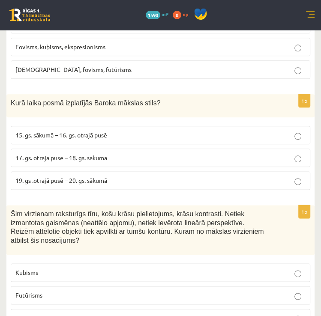
scroll to position [2035, 0]
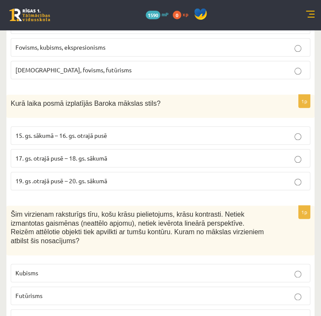
click at [80, 154] on span "17. gs. otrajā pusē – 18. gs. sākumā" at bounding box center [61, 158] width 92 height 8
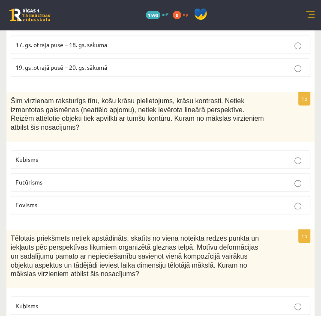
scroll to position [2149, 0]
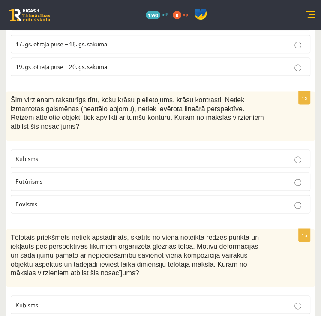
click at [52, 200] on p "Fovisms" at bounding box center [160, 204] width 290 height 9
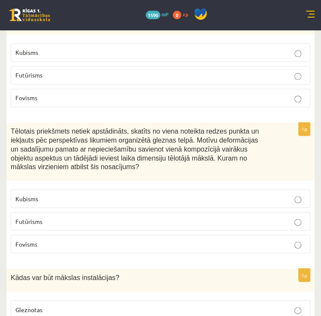
scroll to position [2274, 0]
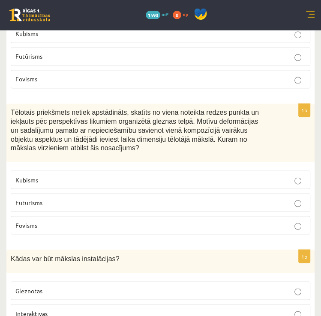
click at [95, 175] on p "Kubisms" at bounding box center [160, 179] width 290 height 9
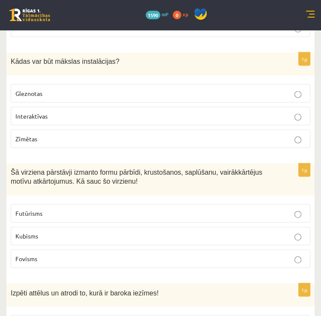
scroll to position [2474, 0]
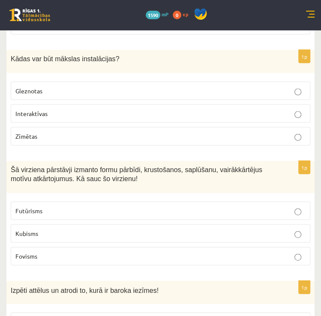
click at [31, 110] on span "Interaktīvas" at bounding box center [31, 114] width 32 height 8
click at [63, 229] on p "Kubisms" at bounding box center [160, 233] width 290 height 9
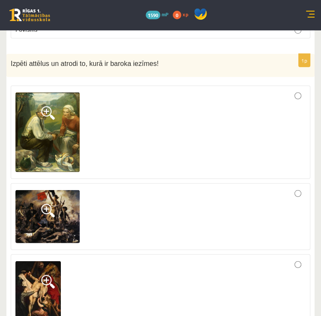
scroll to position [2700, 0]
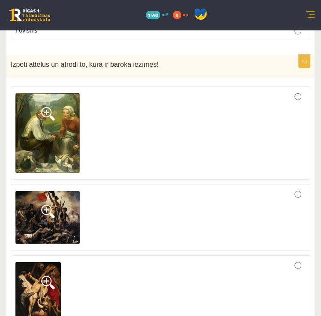
click at [194, 260] on div at bounding box center [160, 296] width 290 height 72
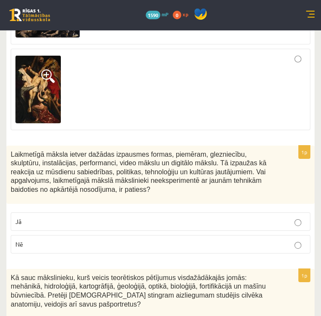
scroll to position [2907, 0]
click at [98, 240] on p "Nē" at bounding box center [160, 244] width 290 height 9
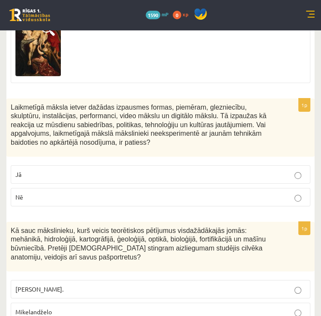
scroll to position [2955, 0]
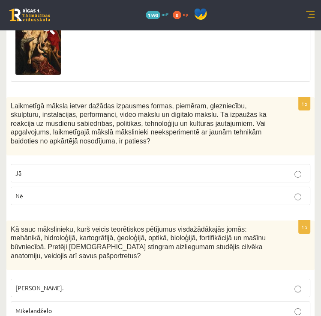
click at [68, 294] on fieldset "Pīters Pauls Rubenss. Mikelandželo Leonardo da Vinči." at bounding box center [160, 310] width 299 height 71
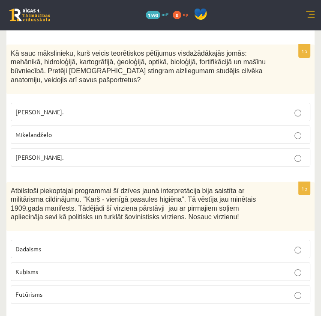
scroll to position [3130, 0]
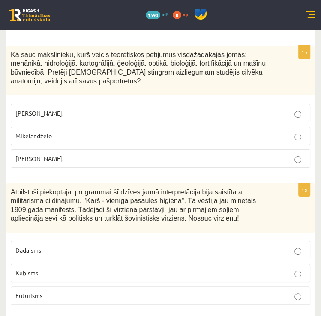
click at [59, 291] on p "Futūrisms" at bounding box center [160, 295] width 290 height 9
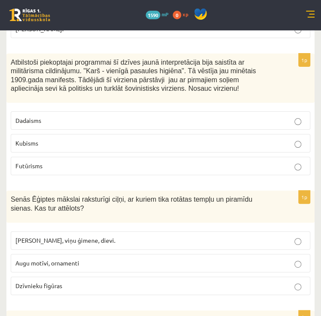
scroll to position [3259, 0]
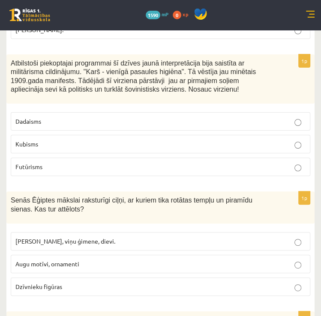
click at [115, 237] on p "Faraoni, viņu ģimene, dievi." at bounding box center [160, 241] width 290 height 9
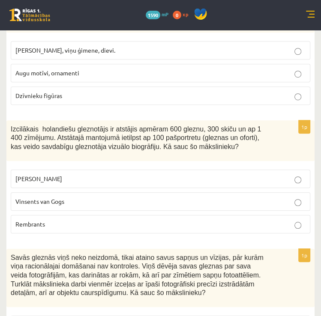
scroll to position [3453, 0]
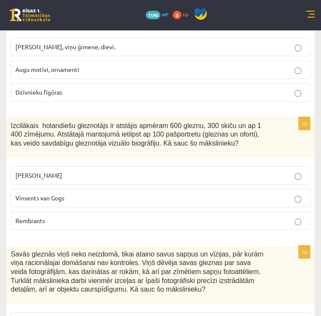
click at [94, 216] on p "Rembrants" at bounding box center [160, 220] width 290 height 9
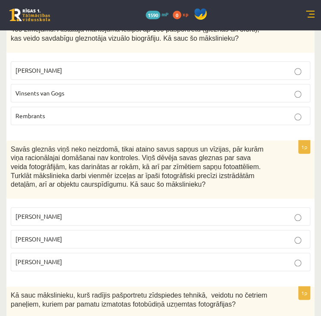
scroll to position [3566, 0]
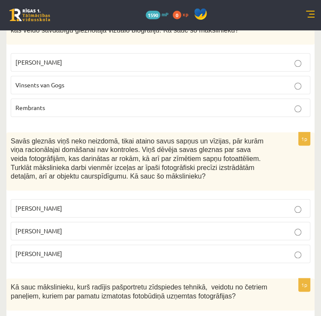
click at [68, 227] on p "Salvadors Dalī" at bounding box center [160, 231] width 290 height 9
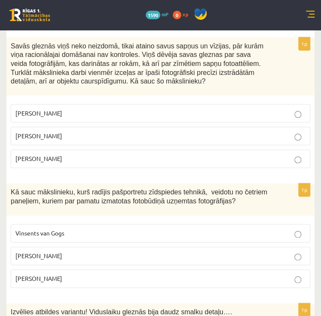
scroll to position [3665, 0]
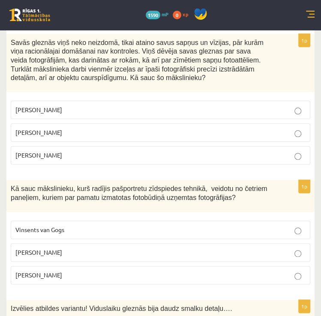
click at [70, 248] on p "Endijs Vorhols" at bounding box center [160, 252] width 290 height 9
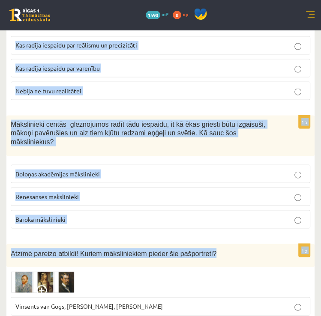
scroll to position [3966, 0]
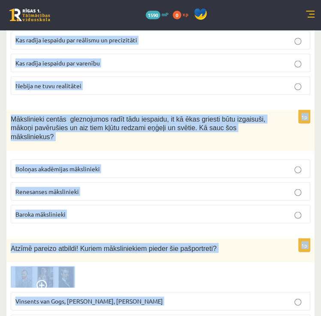
drag, startPoint x: 11, startPoint y: 43, endPoint x: 198, endPoint y: 281, distance: 302.5
copy form "Izvēlies atbildes variantu! Viduslaiku gleznās bija daudz smalku detaļu…. Kas r…"
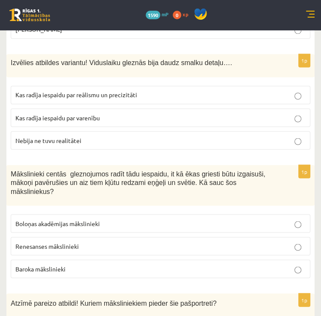
scroll to position [3911, 0]
click at [81, 91] on span "Kas radīja iespaidu par reālismu un precizitāti" at bounding box center [76, 95] width 122 height 8
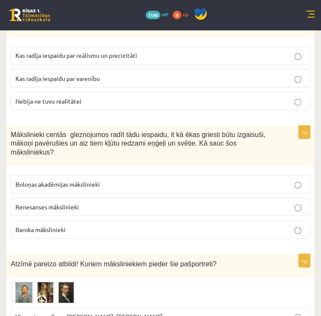
scroll to position [3966, 0]
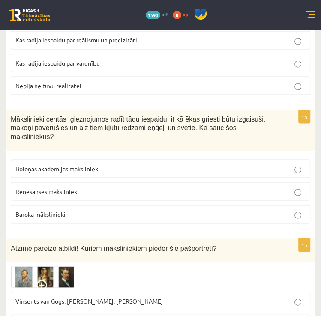
click at [81, 210] on p "Baroka mākslinieki" at bounding box center [160, 214] width 290 height 9
click at [76, 297] on span "Vinsents van Gogs, Albrehts Dīrers, Janis Rozentāls" at bounding box center [88, 301] width 147 height 8
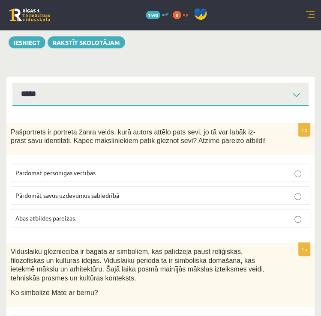
scroll to position [0, 0]
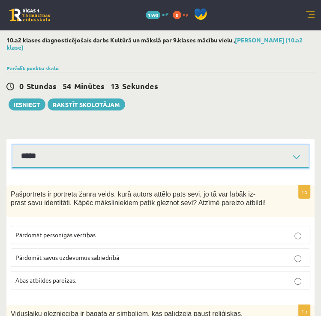
click at [125, 153] on select "**********" at bounding box center [160, 157] width 296 height 24
select select "**********"
click at [12, 145] on select "**********" at bounding box center [160, 157] width 296 height 24
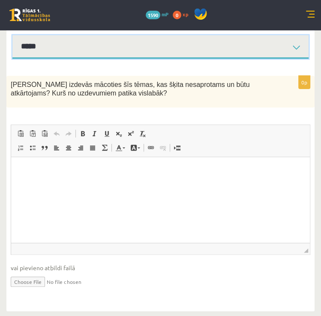
scroll to position [110, 0]
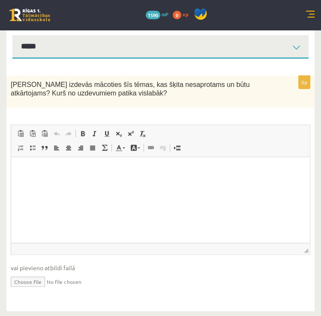
click at [91, 183] on html at bounding box center [160, 170] width 299 height 26
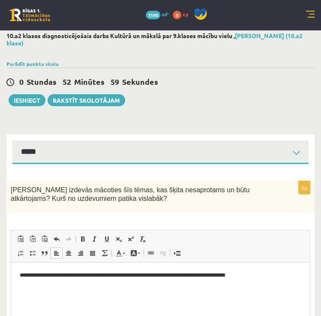
scroll to position [0, 0]
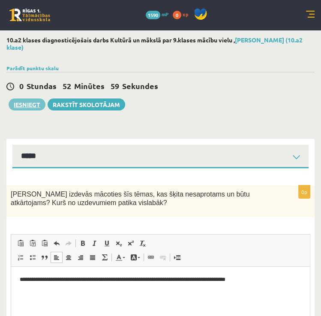
click at [31, 109] on button "Iesniegt" at bounding box center [27, 105] width 37 height 12
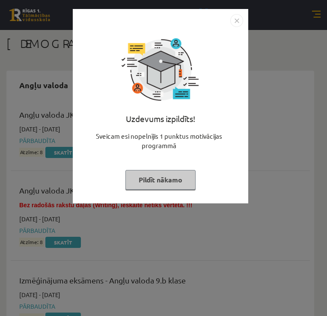
click at [158, 189] on button "Pildīt nākamo" at bounding box center [161, 180] width 70 height 20
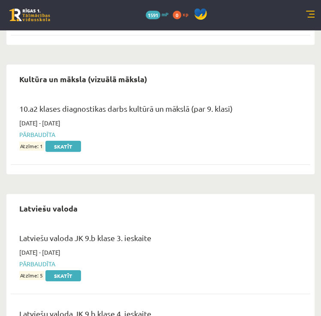
scroll to position [1243, 0]
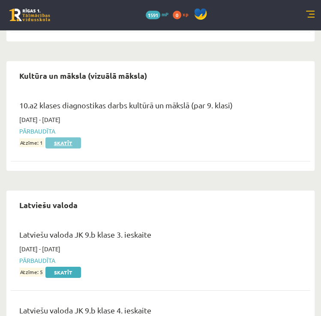
click at [68, 141] on link "Skatīt" at bounding box center [63, 143] width 36 height 11
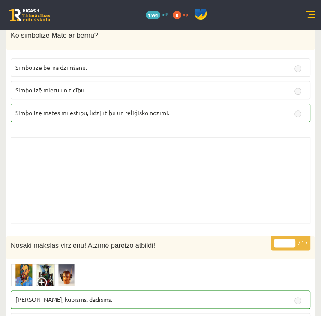
scroll to position [418, 0]
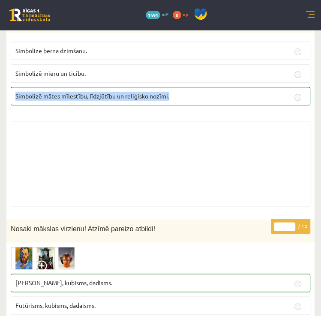
click at [295, 92] on label "Simbolizē mātes mīlestību, līdzjūtību un reliģisko nozīmi." at bounding box center [160, 96] width 299 height 18
click at [302, 94] on p "Simbolizē mātes mīlestību, līdzjūtību un reliģisko nozīmi." at bounding box center [160, 96] width 290 height 9
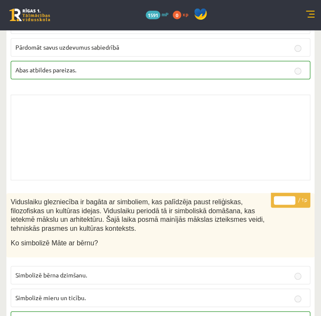
scroll to position [0, 0]
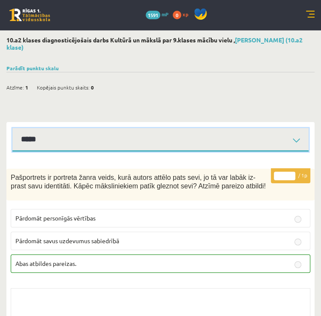
click at [153, 138] on select "**********" at bounding box center [160, 140] width 296 height 24
click at [12, 128] on select "**********" at bounding box center [160, 140] width 296 height 24
click at [91, 144] on select "**********" at bounding box center [160, 140] width 296 height 24
click at [12, 128] on select "**********" at bounding box center [160, 140] width 296 height 24
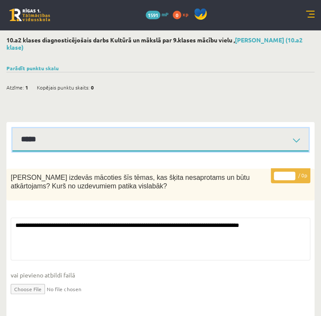
click at [81, 144] on select "**********" at bounding box center [160, 140] width 296 height 24
select select "**********"
click at [12, 128] on select "**********" at bounding box center [160, 140] width 296 height 24
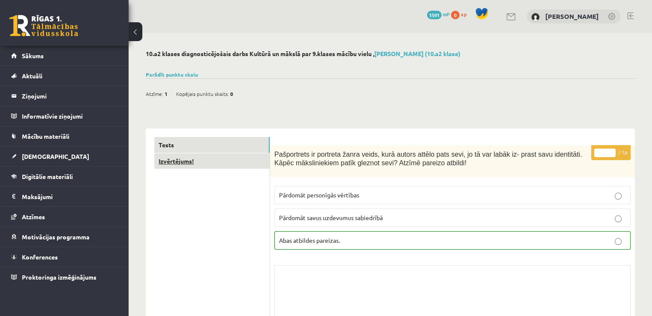
click at [192, 162] on link "Izvērtējums!" at bounding box center [211, 161] width 115 height 16
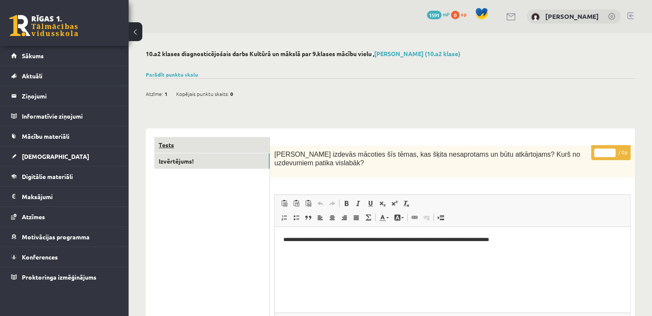
click at [197, 144] on link "Tests" at bounding box center [211, 145] width 115 height 16
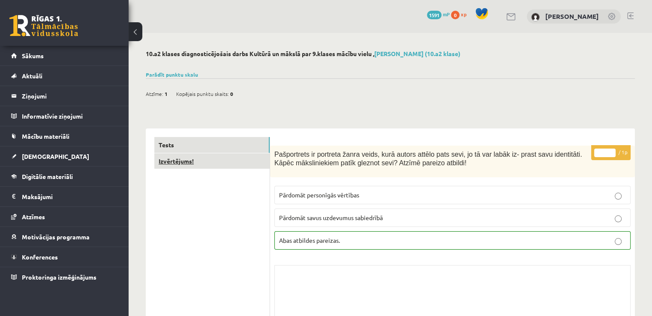
click at [177, 161] on link "Izvērtējums!" at bounding box center [211, 161] width 115 height 16
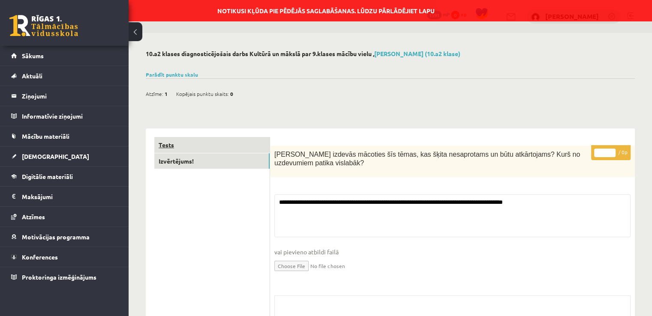
click at [178, 143] on link "Tests" at bounding box center [211, 145] width 115 height 16
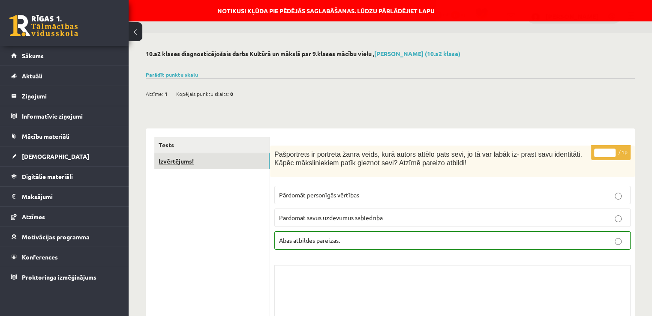
click at [175, 161] on link "Izvērtējums!" at bounding box center [211, 161] width 115 height 16
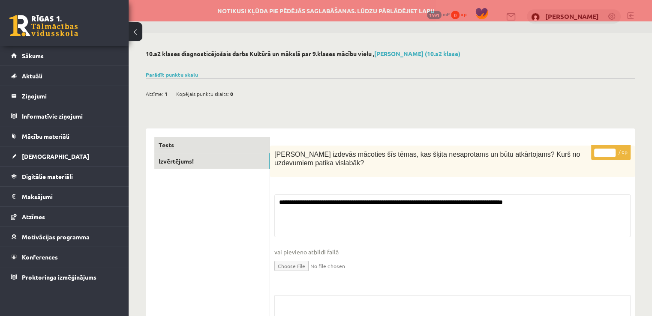
click at [174, 148] on link "Tests" at bounding box center [211, 145] width 115 height 16
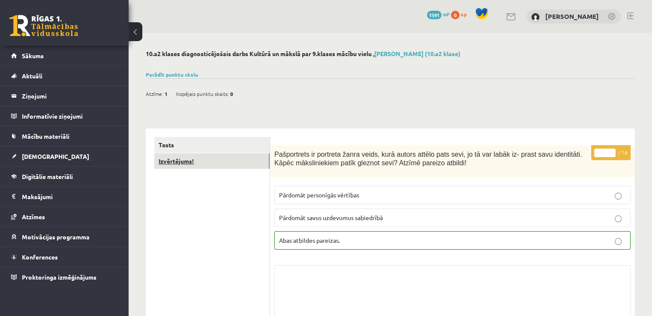
click at [176, 165] on link "Izvērtējums!" at bounding box center [211, 161] width 115 height 16
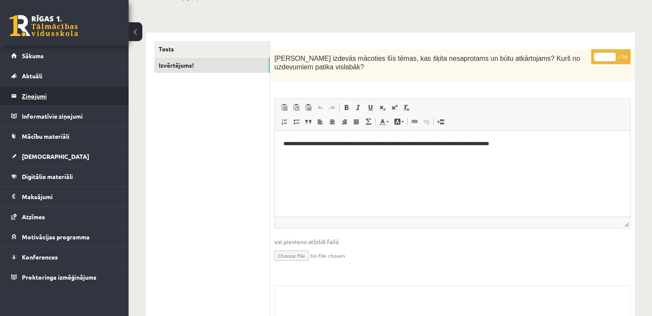
click at [36, 96] on legend "Ziņojumi 0" at bounding box center [70, 96] width 96 height 20
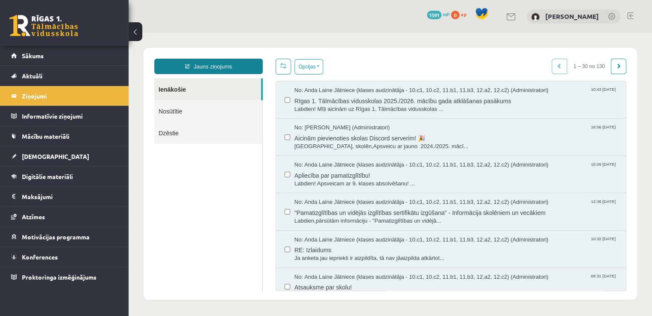
click at [240, 67] on link "Jauns ziņojums" at bounding box center [208, 66] width 108 height 15
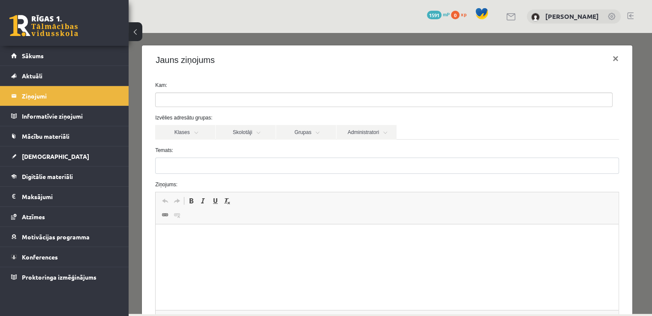
click at [232, 101] on ul at bounding box center [384, 100] width 456 height 14
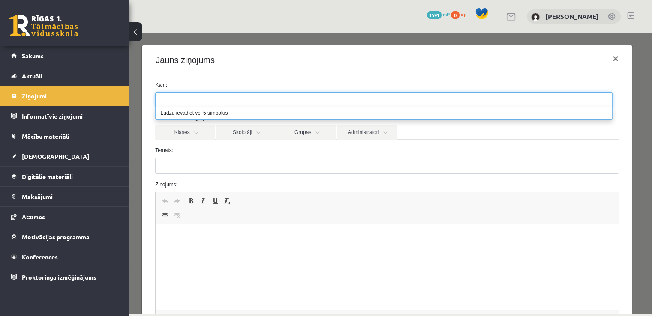
click at [196, 141] on form "Kam: Izvēlies adresātu grupas: Klases Skolotāji Grupas Administratori 10.a2 kla…" at bounding box center [387, 215] width 476 height 269
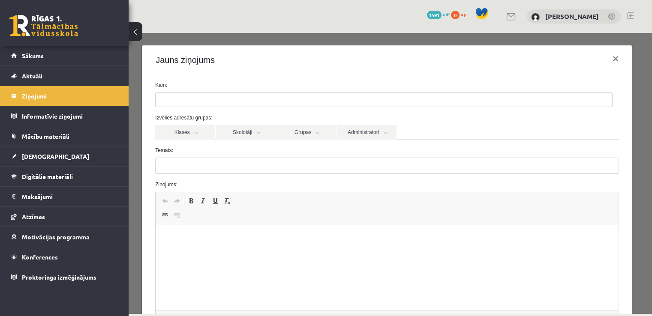
click at [193, 99] on ul at bounding box center [384, 100] width 456 height 14
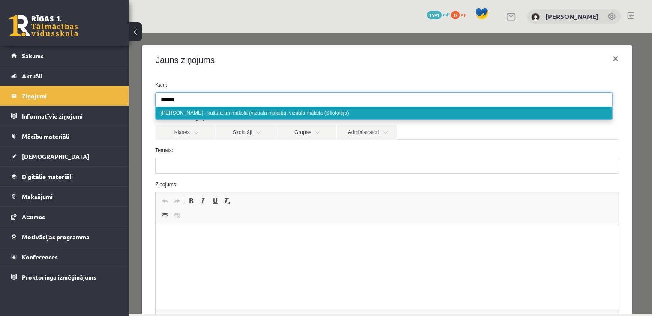
type input "******"
select select "**"
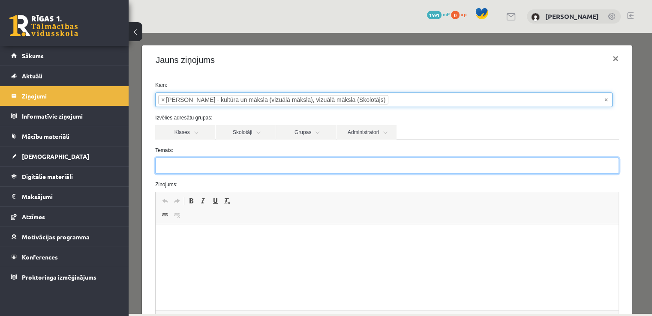
click at [182, 158] on input "Temats:" at bounding box center [387, 166] width 464 height 16
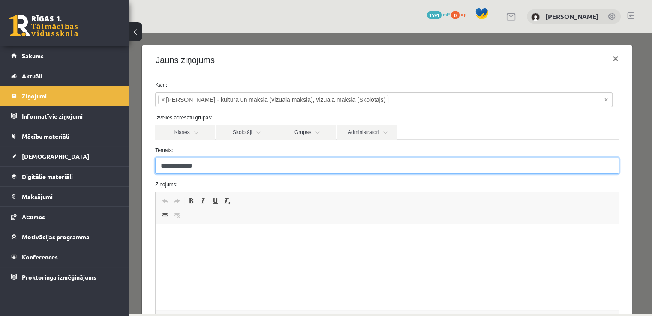
drag, startPoint x: 178, startPoint y: 172, endPoint x: 173, endPoint y: 165, distance: 8.6
click at [173, 165] on input "**********" at bounding box center [387, 166] width 464 height 16
click at [185, 167] on input "**********" at bounding box center [387, 166] width 464 height 16
click at [208, 171] on input "**********" at bounding box center [387, 166] width 464 height 16
type input "**********"
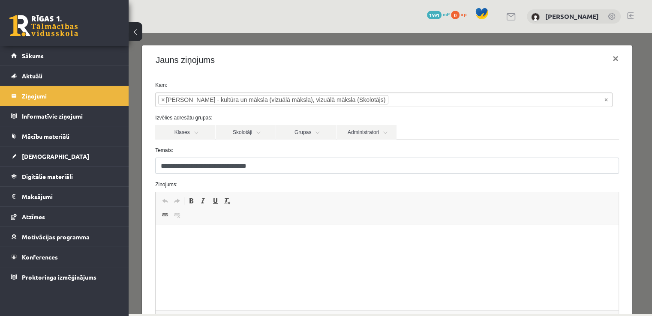
click at [181, 251] on html at bounding box center [387, 238] width 463 height 26
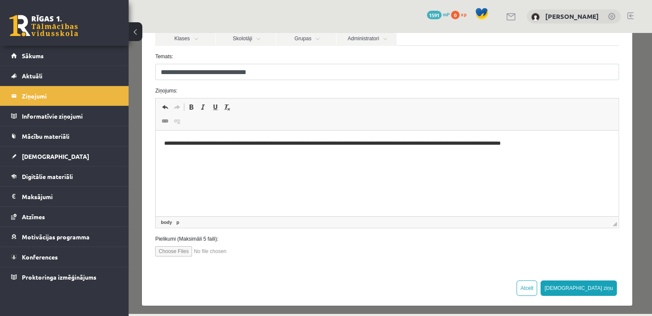
scroll to position [97, 0]
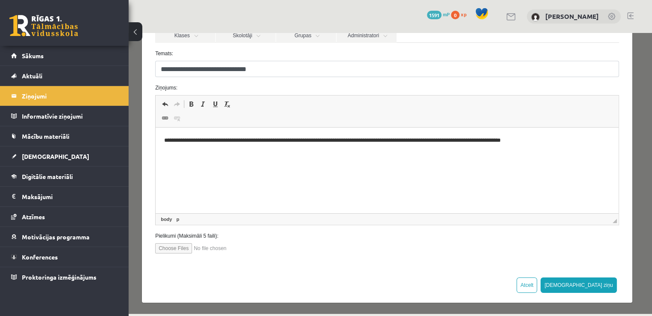
click at [229, 154] on html "**********" at bounding box center [387, 141] width 463 height 26
click at [176, 247] on input "file" at bounding box center [203, 248] width 97 height 10
type input "**********"
click at [320, 153] on html "**********" at bounding box center [387, 141] width 463 height 26
click at [180, 69] on input "**********" at bounding box center [387, 69] width 464 height 16
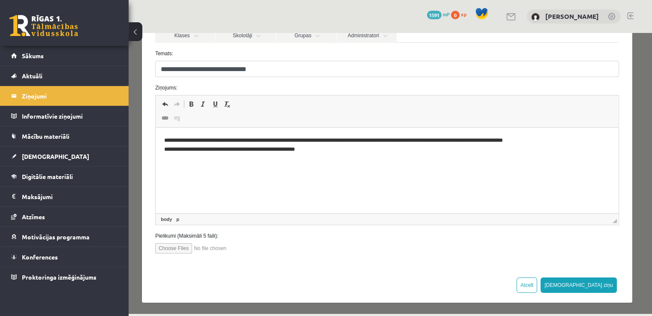
click at [180, 69] on input "**********" at bounding box center [387, 69] width 464 height 16
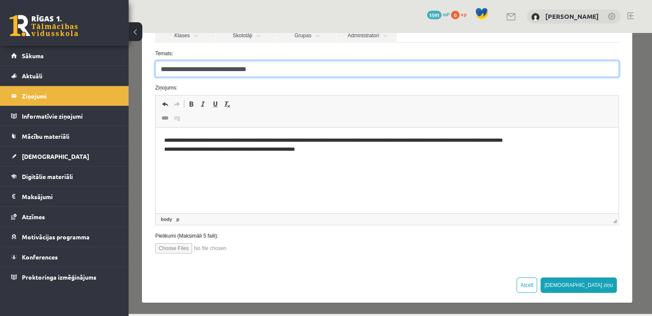
click at [197, 70] on input "**********" at bounding box center [387, 69] width 464 height 16
drag, startPoint x: 159, startPoint y: 69, endPoint x: 216, endPoint y: 67, distance: 56.2
click at [216, 67] on input "**********" at bounding box center [387, 69] width 464 height 16
paste input "*"
click at [278, 70] on input "**********" at bounding box center [387, 69] width 464 height 16
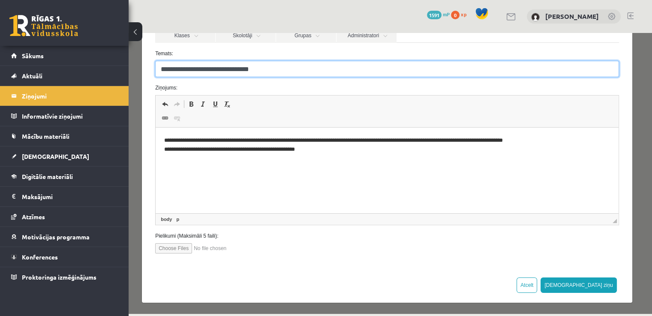
click at [218, 71] on input "**********" at bounding box center [387, 69] width 464 height 16
click at [225, 68] on input "**********" at bounding box center [387, 69] width 464 height 16
drag, startPoint x: 279, startPoint y: 71, endPoint x: 218, endPoint y: 71, distance: 61.3
click at [218, 71] on input "**********" at bounding box center [387, 69] width 464 height 16
type input "**********"
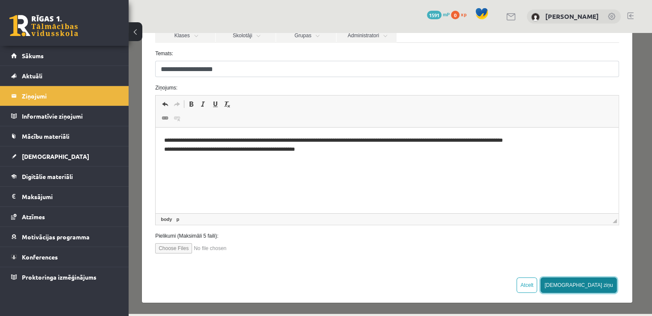
click at [320, 284] on button "Sūtīt ziņu" at bounding box center [578, 285] width 76 height 15
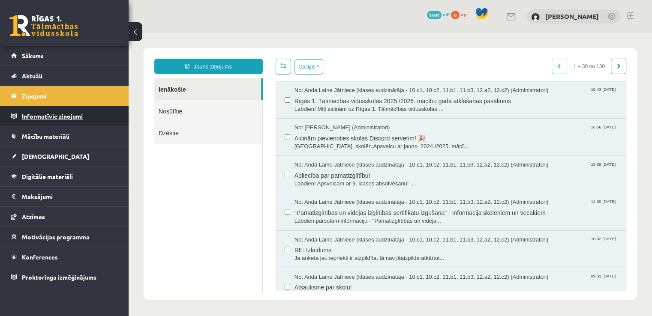
scroll to position [0, 0]
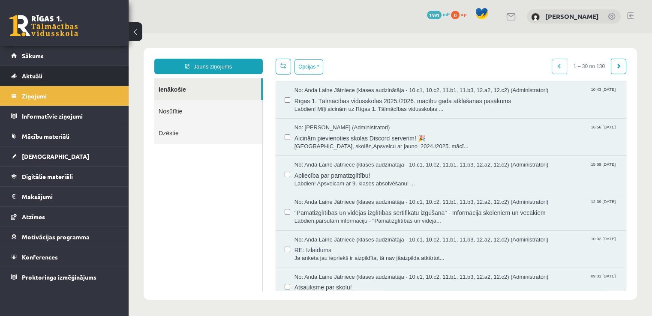
click at [36, 78] on span "Aktuāli" at bounding box center [32, 76] width 21 height 8
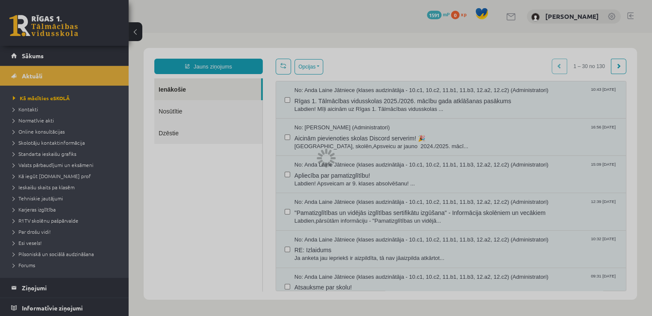
click at [36, 54] on span "Sākums" at bounding box center [33, 56] width 22 height 8
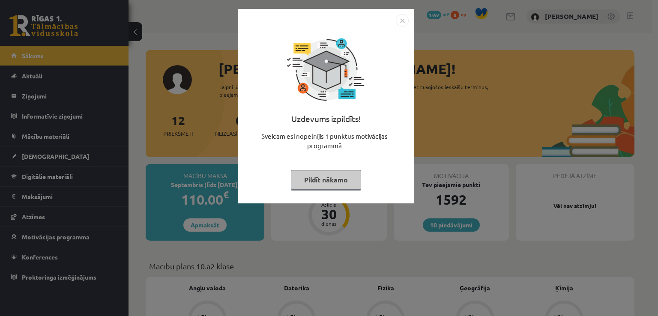
click at [310, 168] on div "Uzdevums izpildīts! Sveicam esi nopelnījis 1 punktus motivācijas programmā Pild…" at bounding box center [325, 112] width 165 height 171
click at [310, 176] on button "Pildīt nākamo" at bounding box center [326, 180] width 70 height 20
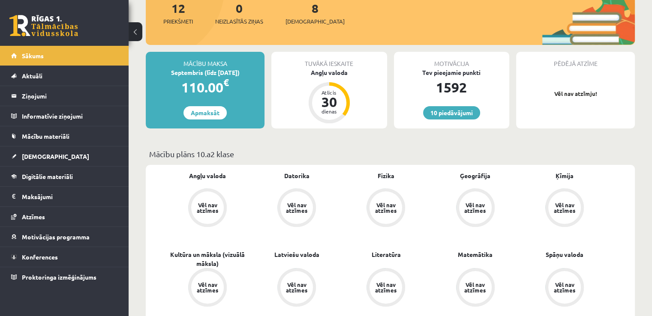
scroll to position [175, 0]
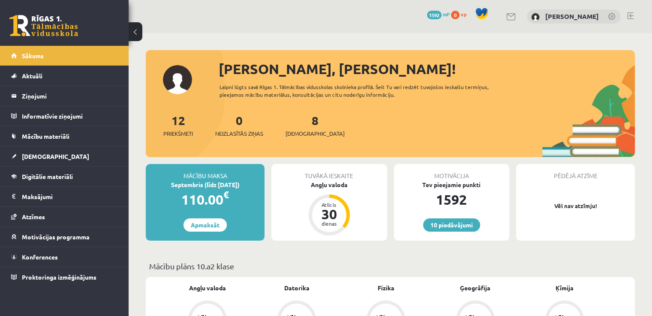
click at [298, 129] on div "8 Ieskaites" at bounding box center [314, 124] width 59 height 27
click at [299, 132] on span "[DEMOGRAPHIC_DATA]" at bounding box center [314, 133] width 59 height 9
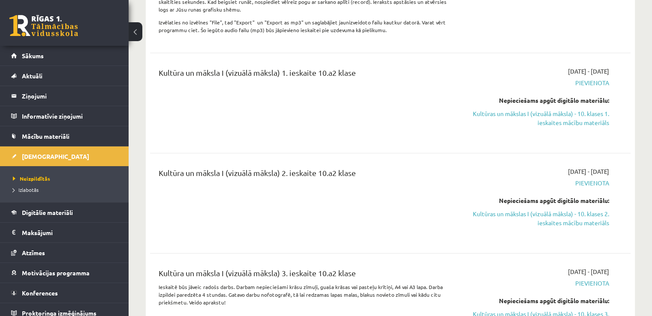
scroll to position [605, 0]
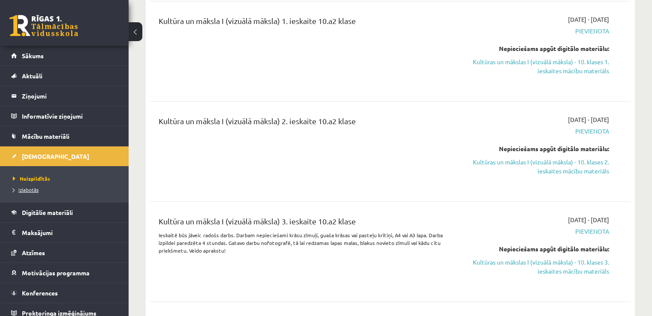
click at [33, 189] on span "Izlabotās" at bounding box center [26, 189] width 26 height 7
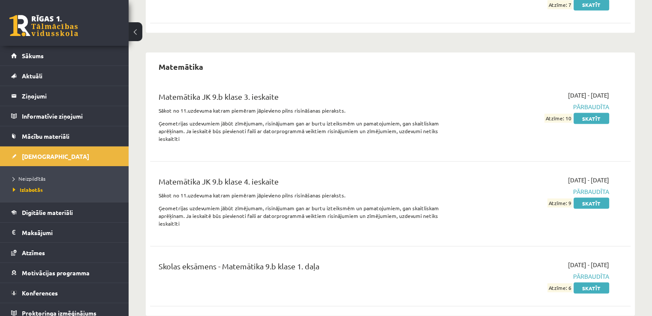
scroll to position [1558, 0]
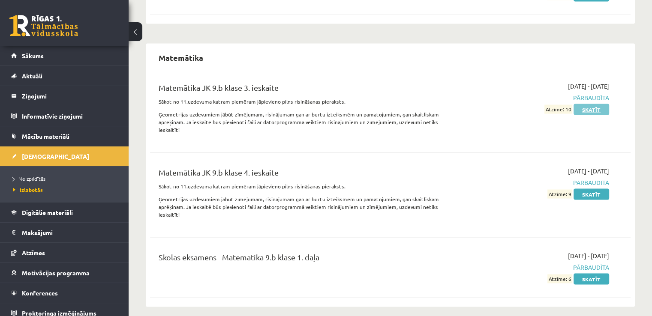
click at [584, 107] on link "Skatīt" at bounding box center [591, 109] width 36 height 11
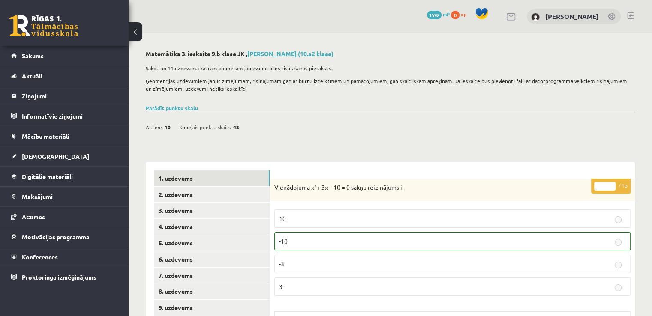
drag, startPoint x: 650, startPoint y: 32, endPoint x: 653, endPoint y: 48, distance: 16.6
click at [651, 48] on html "0 Dāvanas 1592 mP 0 xp [PERSON_NAME] Sākums Aktuāli Kā mācīties eSKOLĀ Kontakti…" at bounding box center [326, 158] width 652 height 316
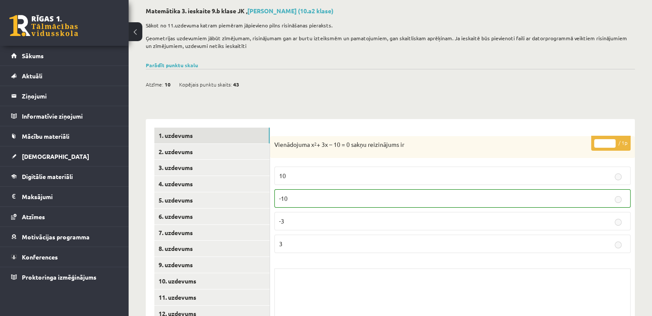
click at [583, 91] on div "Matemātika 3. ieskaite 9.b klase JK , [PERSON_NAME] (10.a2 klase) Sākot no 11.u…" at bounding box center [390, 201] width 523 height 422
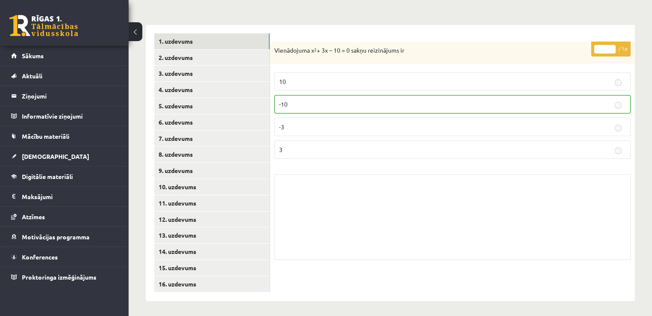
scroll to position [139, 0]
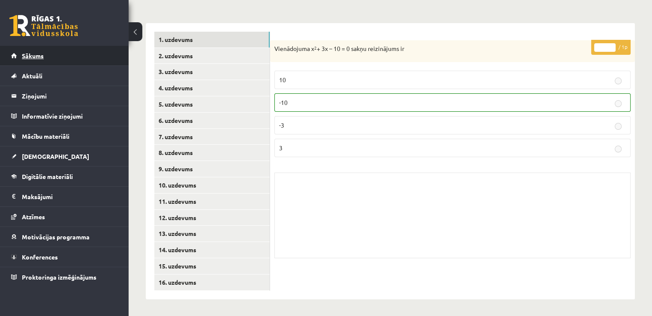
click at [38, 53] on span "Sākums" at bounding box center [33, 56] width 22 height 8
